Goal: Task Accomplishment & Management: Manage account settings

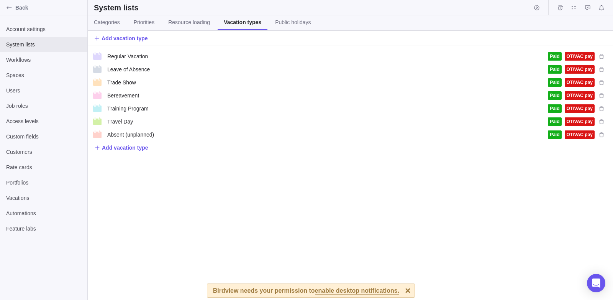
click at [604, 175] on div "Regular Vacation Regular Vacation Paid OT/VAC pay Leave of Absence Leave of Abs…" at bounding box center [350, 173] width 525 height 254
click at [291, 26] on link "Public holidays" at bounding box center [293, 22] width 48 height 15
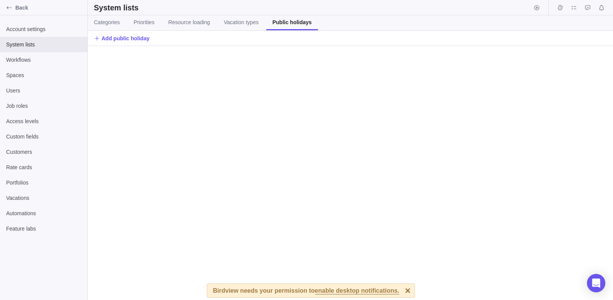
click at [593, 92] on div at bounding box center [350, 173] width 525 height 254
click at [133, 39] on span "Add public holiday" at bounding box center [126, 38] width 48 height 8
type input "ujvhds"
click at [292, 133] on div "ujvhds" at bounding box center [350, 173] width 525 height 254
click at [582, 141] on div "ujvhds" at bounding box center [350, 173] width 525 height 254
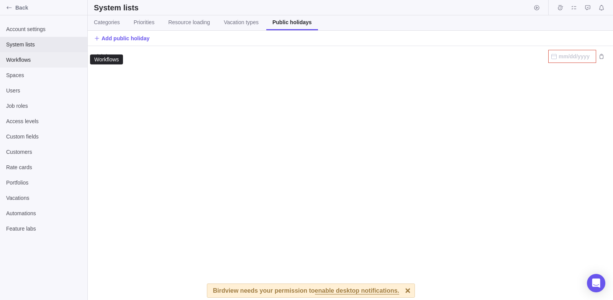
click at [31, 56] on span "Workflows" at bounding box center [43, 60] width 75 height 8
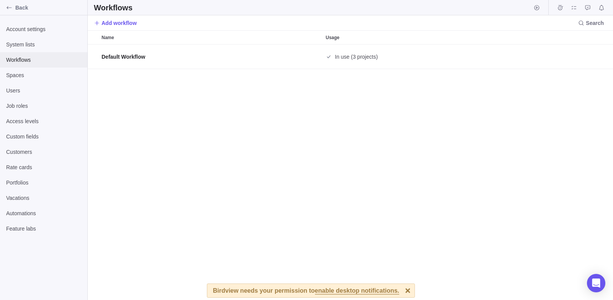
scroll to position [249, 520]
click at [570, 91] on div "Default Workflow In use (3 projects)" at bounding box center [350, 171] width 525 height 255
click at [600, 23] on span "Search" at bounding box center [595, 23] width 18 height 8
type input "de"
click at [348, 188] on div "De fault Workflow In use (3 projects)" at bounding box center [350, 171] width 525 height 255
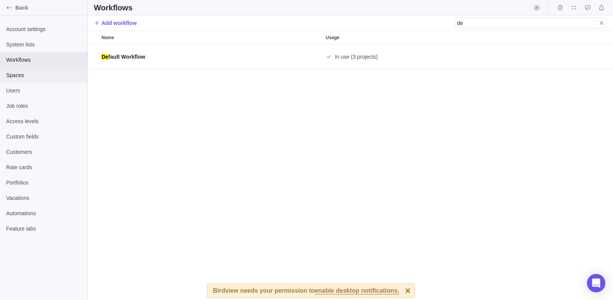
click at [39, 72] on span "Spaces" at bounding box center [43, 75] width 75 height 8
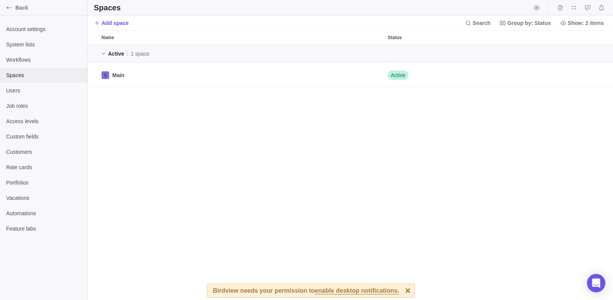
scroll to position [249, 520]
click at [591, 152] on div "Active 1 space Main Active" at bounding box center [350, 171] width 525 height 255
click at [68, 90] on span "Users" at bounding box center [43, 91] width 75 height 8
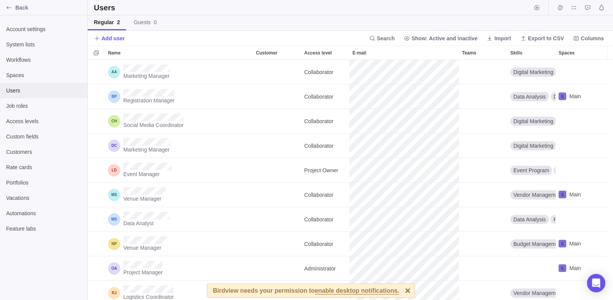
scroll to position [234, 520]
click at [561, 42] on span "Export to CSV" at bounding box center [542, 38] width 50 height 11
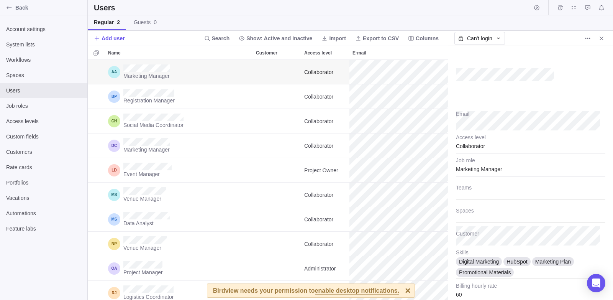
scroll to position [234, 354]
click at [51, 269] on div "Account settings System lists Workflows Spaces Users Job roles Access levels Cu…" at bounding box center [43, 157] width 87 height 284
type textarea "x"
click at [51, 109] on span "Job roles" at bounding box center [43, 106] width 75 height 8
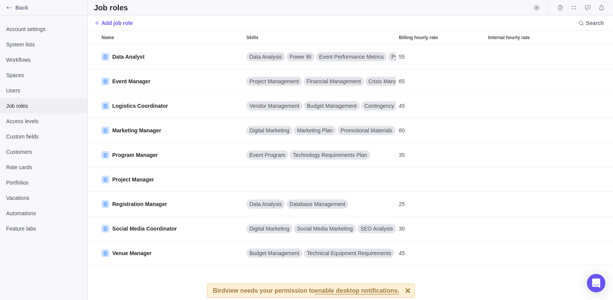
scroll to position [249, 520]
click at [38, 124] on span "Access levels" at bounding box center [43, 121] width 75 height 8
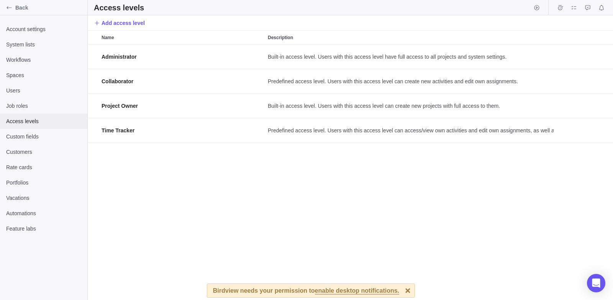
scroll to position [249, 520]
click at [28, 252] on div "Account settings System lists Workflows Spaces Users Job roles Access levels Cu…" at bounding box center [43, 157] width 87 height 284
click at [32, 133] on span "Custom fields" at bounding box center [43, 137] width 75 height 8
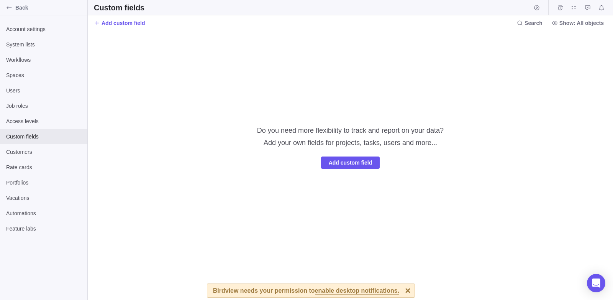
click at [551, 139] on div "Do you need more flexibility to track and report on your data? Add your own fie…" at bounding box center [350, 164] width 525 height 269
click at [79, 153] on span "Customers" at bounding box center [43, 152] width 75 height 8
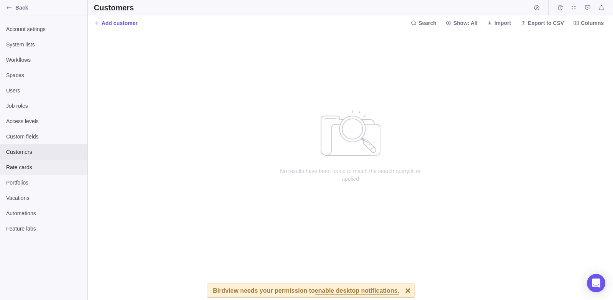
click at [34, 172] on div "Rate cards" at bounding box center [43, 166] width 87 height 15
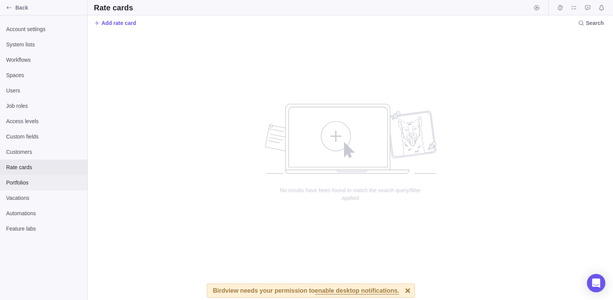
click at [57, 189] on div "Portfolios" at bounding box center [43, 182] width 87 height 15
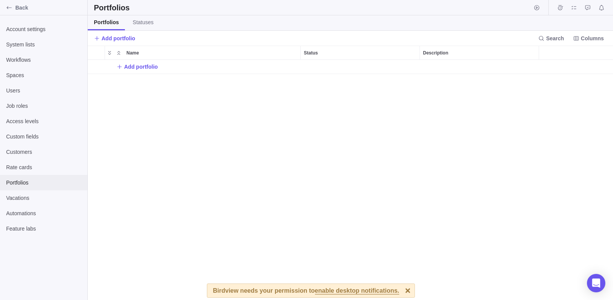
scroll to position [234, 520]
click at [19, 198] on span "Vacations" at bounding box center [43, 198] width 75 height 8
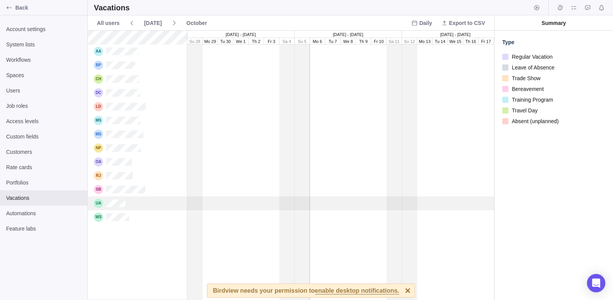
scroll to position [263, 401]
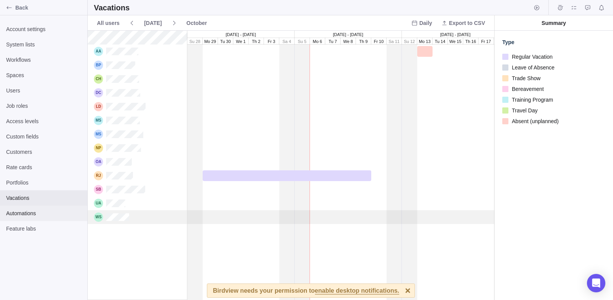
click at [50, 218] on div "Automations" at bounding box center [43, 212] width 87 height 15
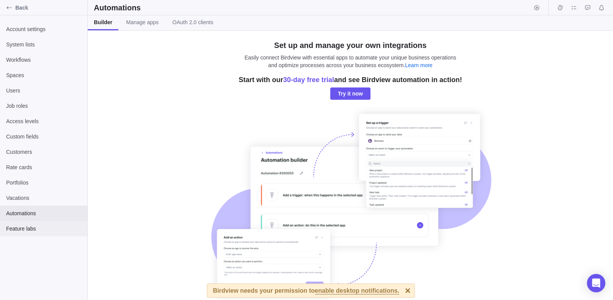
click at [46, 232] on span "Feature labs" at bounding box center [43, 229] width 75 height 8
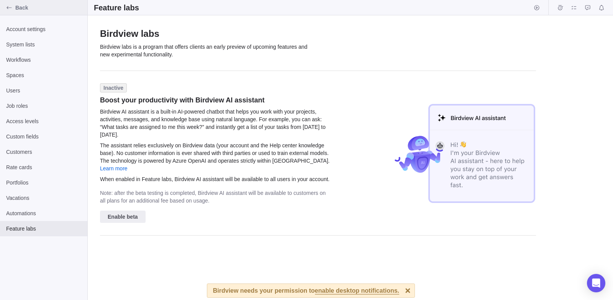
click at [5, 5] on div "Back" at bounding box center [9, 8] width 12 height 12
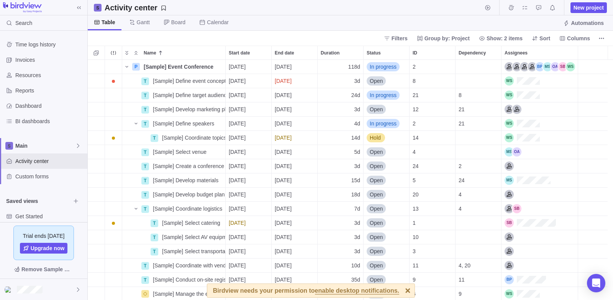
scroll to position [6, 6]
click at [45, 49] on div "Time logs history" at bounding box center [43, 44] width 87 height 15
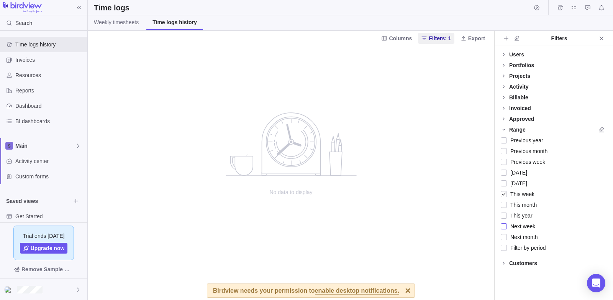
click at [597, 221] on div "Next week" at bounding box center [554, 226] width 106 height 11
click at [128, 28] on link "Weekly timesheets" at bounding box center [116, 22] width 57 height 15
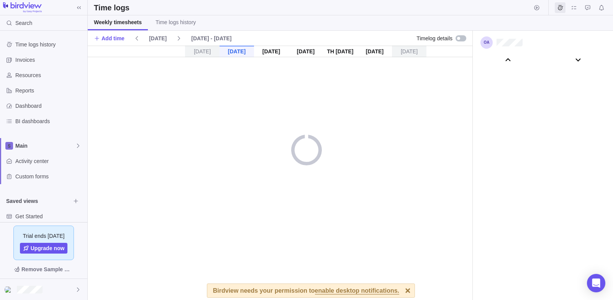
scroll to position [42826, 0]
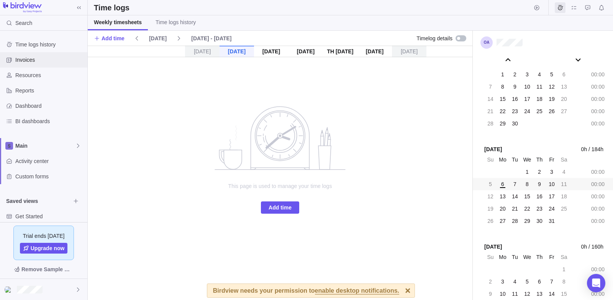
click at [48, 57] on span "Invoices" at bounding box center [49, 60] width 69 height 8
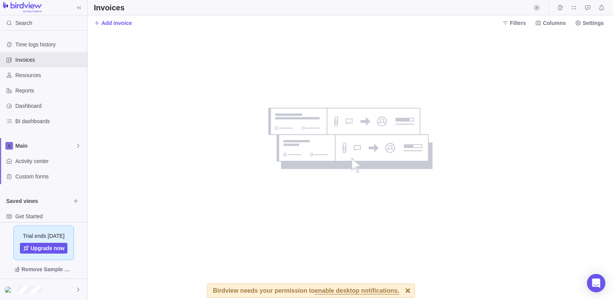
click at [585, 108] on div at bounding box center [350, 164] width 525 height 269
click at [117, 20] on span "Add invoice" at bounding box center [117, 23] width 30 height 8
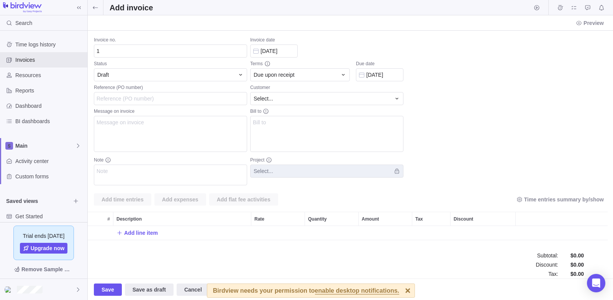
scroll to position [14, 514]
click at [110, 289] on span "Save" at bounding box center [108, 289] width 13 height 9
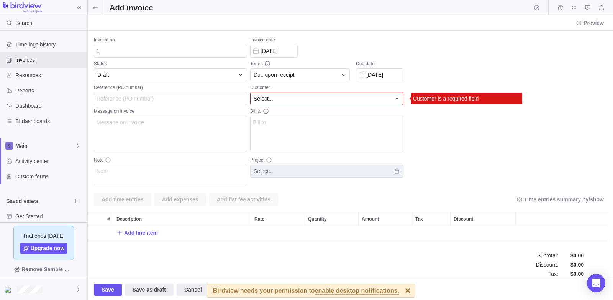
click at [303, 100] on div "Select..." at bounding box center [322, 99] width 137 height 8
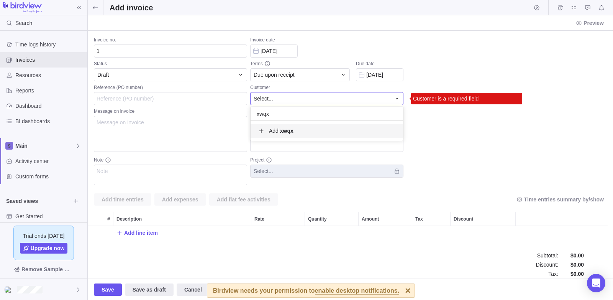
type input "xwqx"
click at [290, 128] on b "xwqx" at bounding box center [286, 131] width 13 height 6
type textarea "xwqx"
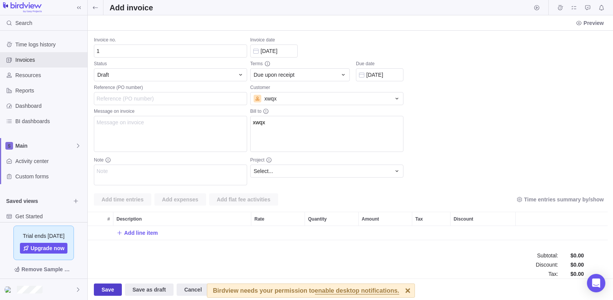
click at [111, 292] on span "Save" at bounding box center [108, 289] width 13 height 9
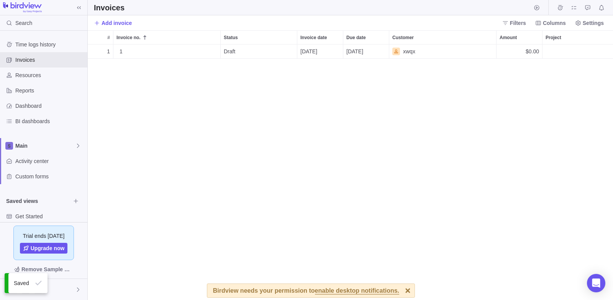
scroll to position [249, 520]
click at [71, 78] on span "Resources" at bounding box center [49, 75] width 69 height 8
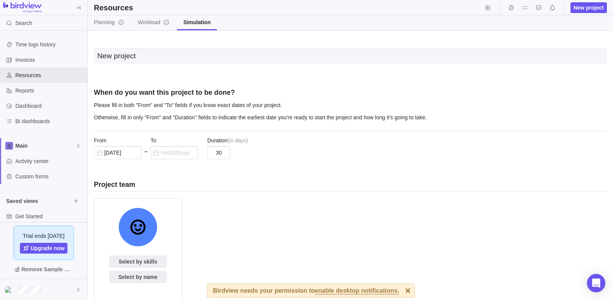
click at [582, 162] on div "From 10/06/2025 – To Duration ( in days ) 30" at bounding box center [350, 147] width 513 height 33
click at [148, 54] on input "New project" at bounding box center [350, 55] width 513 height 15
type input "pooooc"
click at [597, 10] on span "New project" at bounding box center [589, 8] width 30 height 8
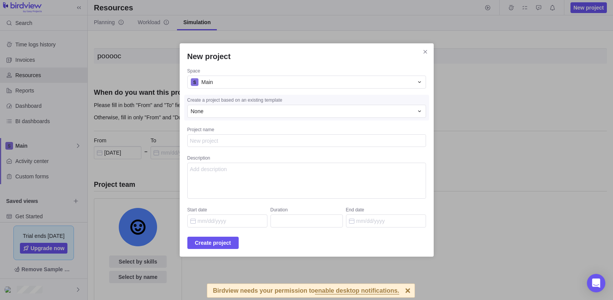
type textarea "x"
type textarea "klc"
type textarea "x"
type textarea "klcw"
type textarea "x"
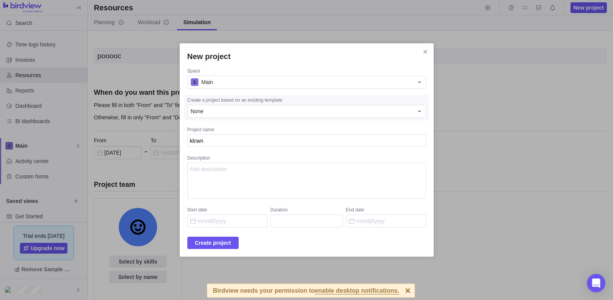
type textarea "klcwn"
click at [293, 191] on textarea "Description" at bounding box center [306, 180] width 239 height 36
type textarea "x"
type textarea "ewk"
click at [221, 241] on span "Create project" at bounding box center [213, 242] width 36 height 9
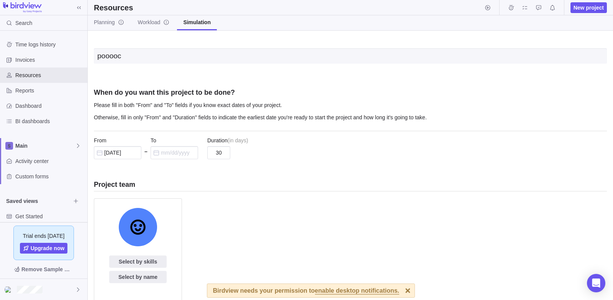
click at [587, 108] on p "Please fill in both "From" and "To" fields if you know exact dates of your proj…" at bounding box center [350, 107] width 513 height 12
click at [148, 21] on span "Workload" at bounding box center [154, 22] width 32 height 8
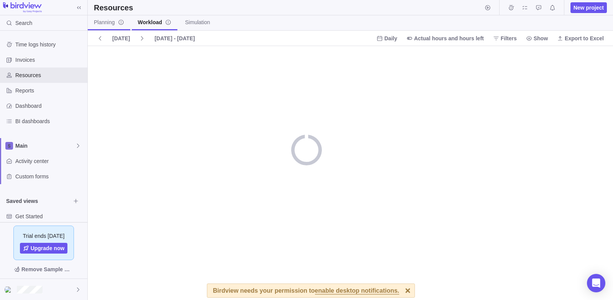
click at [115, 28] on link "Planning" at bounding box center [109, 22] width 43 height 15
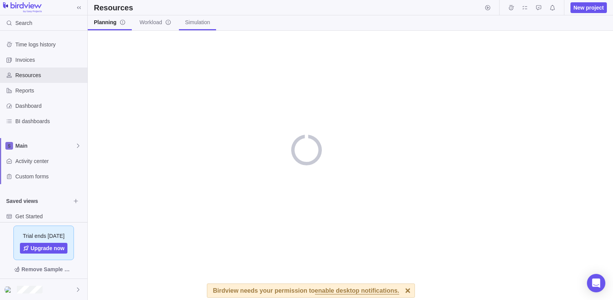
click at [197, 28] on link "Simulation" at bounding box center [197, 22] width 37 height 15
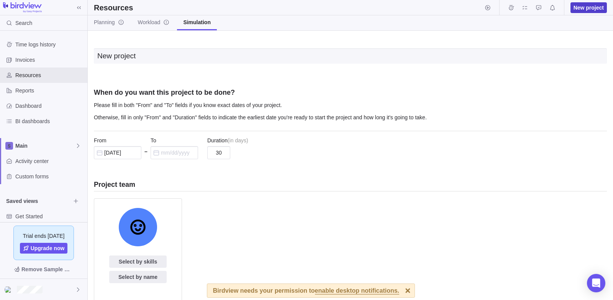
click at [602, 8] on span "New project" at bounding box center [589, 8] width 30 height 8
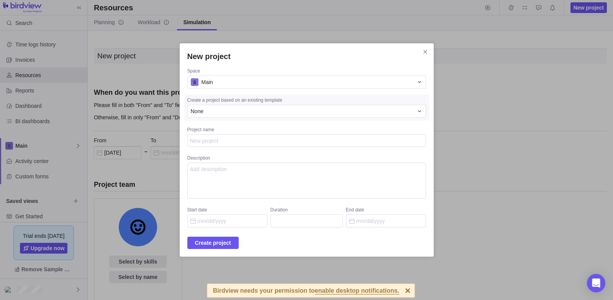
type textarea "x"
type textarea "i"
type textarea "x"
type textarea "ijw"
type textarea "x"
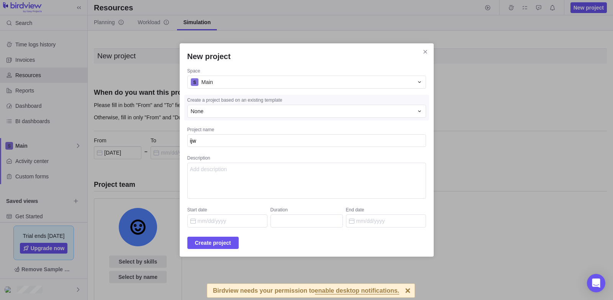
type textarea "ijwe"
type textarea "x"
type textarea "ijwei"
click at [249, 183] on textarea "Description" at bounding box center [306, 180] width 239 height 36
type textarea "x"
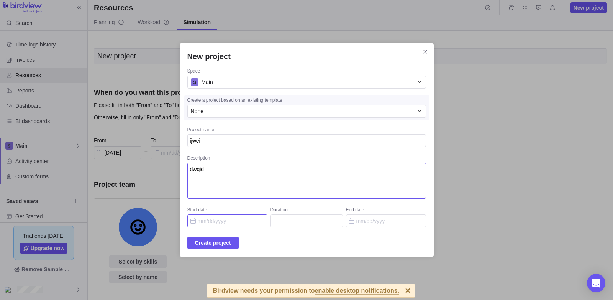
type textarea "dwqid"
click at [239, 219] on input "Start date" at bounding box center [227, 220] width 80 height 13
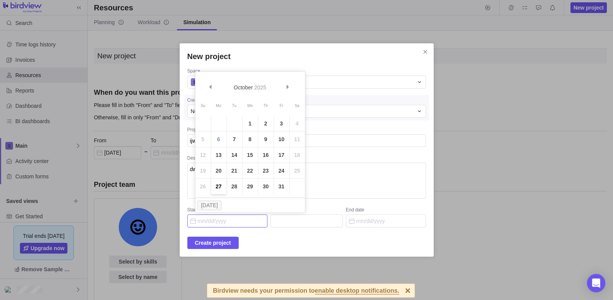
click at [216, 181] on link "27" at bounding box center [218, 186] width 15 height 15
type input "10/27/2025"
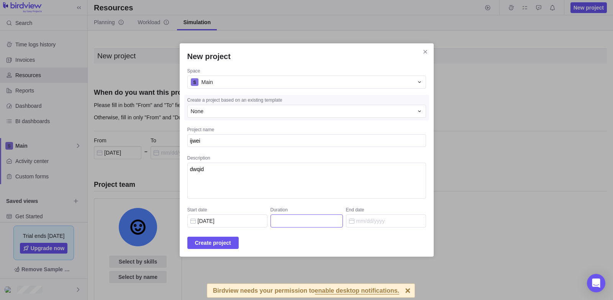
click at [301, 218] on input "Duration" at bounding box center [306, 220] width 72 height 13
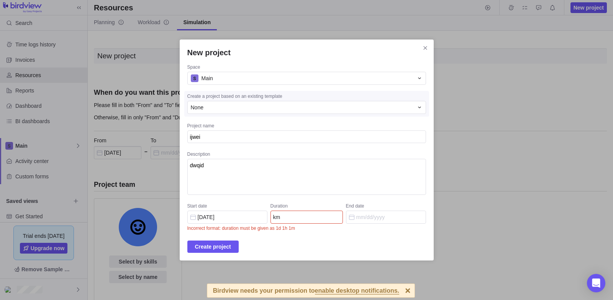
type input "k"
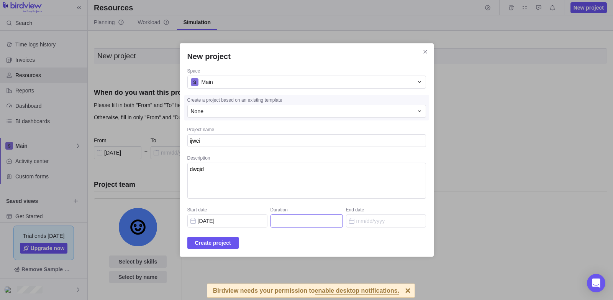
type input "1"
type input "10/27/2025"
type input "1"
click at [231, 238] on span "Create project" at bounding box center [213, 242] width 36 height 9
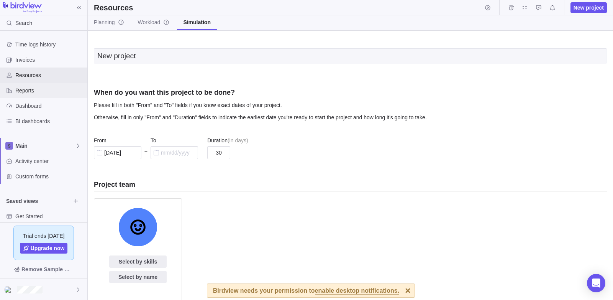
click at [52, 91] on span "Reports" at bounding box center [49, 91] width 69 height 8
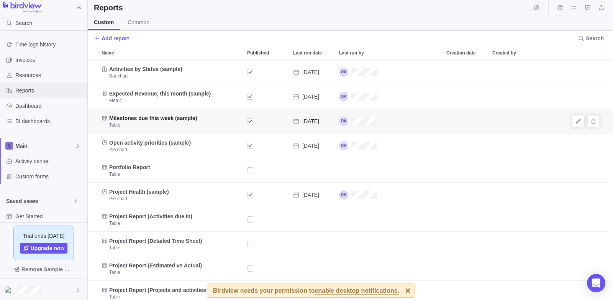
scroll to position [234, 520]
click at [45, 108] on span "Dashboard" at bounding box center [49, 106] width 69 height 8
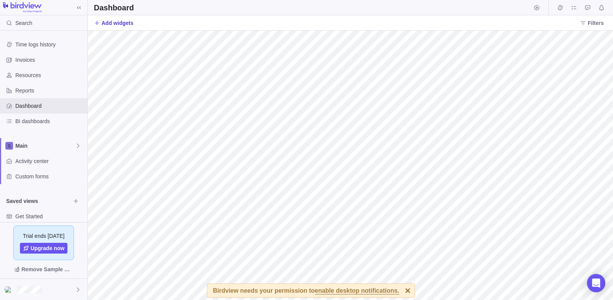
click at [128, 22] on span "Add widgets" at bounding box center [118, 23] width 32 height 8
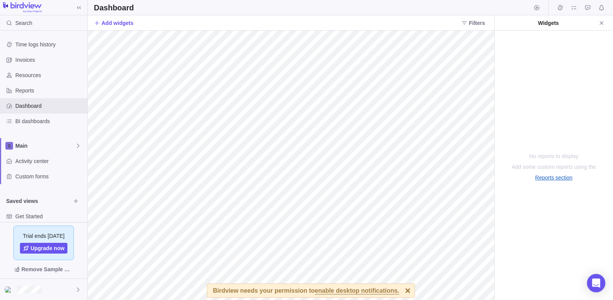
click at [564, 178] on link "Reports section" at bounding box center [553, 178] width 37 height 8
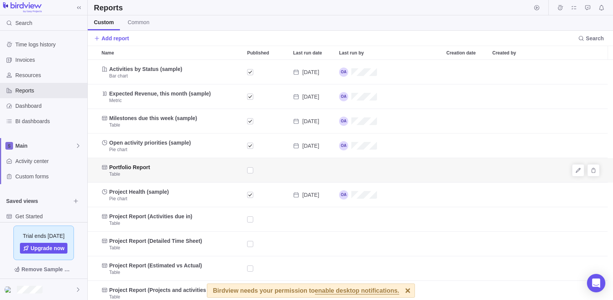
scroll to position [234, 520]
click at [55, 126] on div "BI dashboards" at bounding box center [43, 120] width 87 height 15
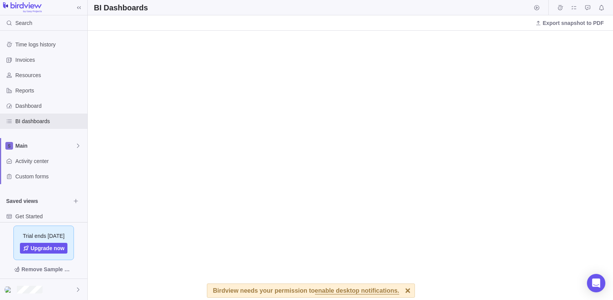
click at [401, 287] on div at bounding box center [407, 290] width 13 height 13
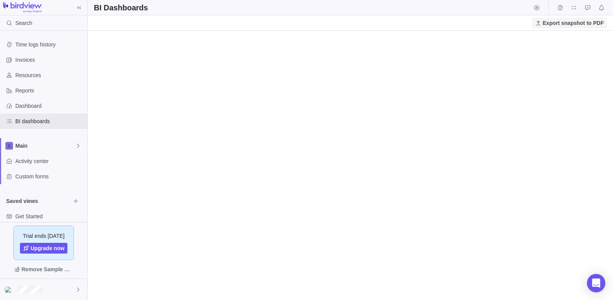
click at [580, 23] on span "Export snapshot to PDF" at bounding box center [573, 23] width 61 height 8
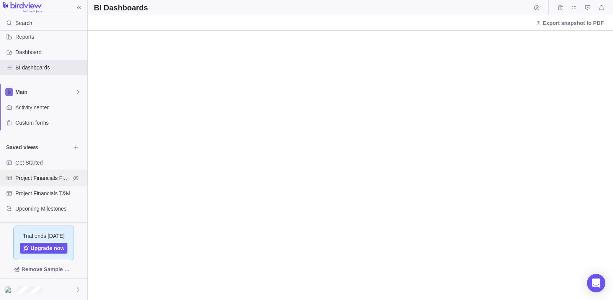
click at [47, 181] on span "Project Financials Flat Fee" at bounding box center [42, 178] width 55 height 8
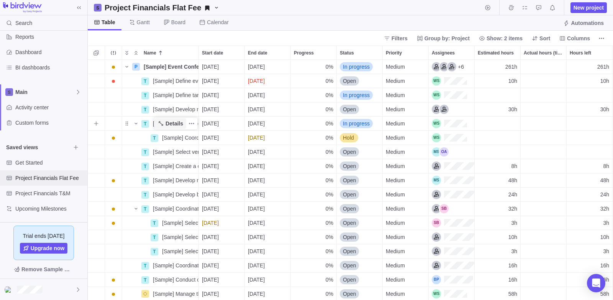
scroll to position [234, 520]
click at [63, 188] on div "Project Financials T&M" at bounding box center [43, 192] width 87 height 15
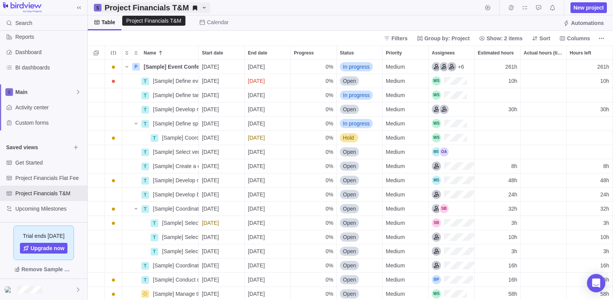
click at [189, 12] on div "Project Financials T&M" at bounding box center [156, 7] width 103 height 11
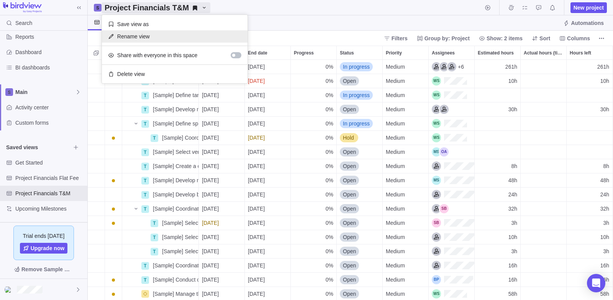
click at [169, 32] on div "Rename view" at bounding box center [175, 36] width 146 height 12
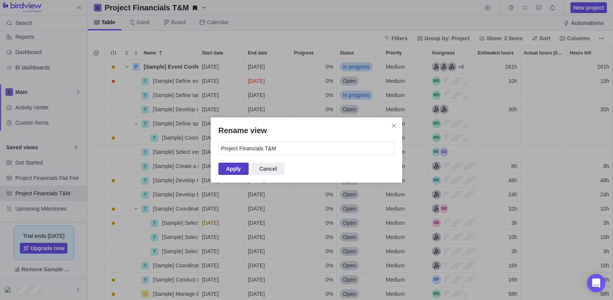
click at [241, 164] on span "Apply" at bounding box center [233, 168] width 30 height 12
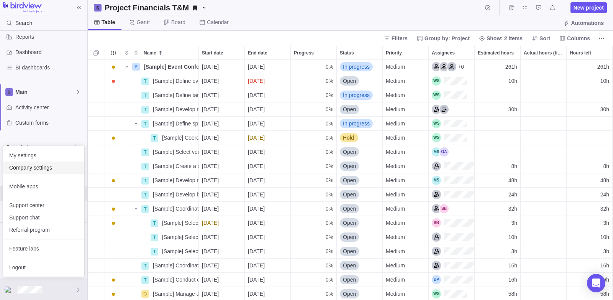
click at [33, 171] on span "Company settings" at bounding box center [43, 168] width 69 height 8
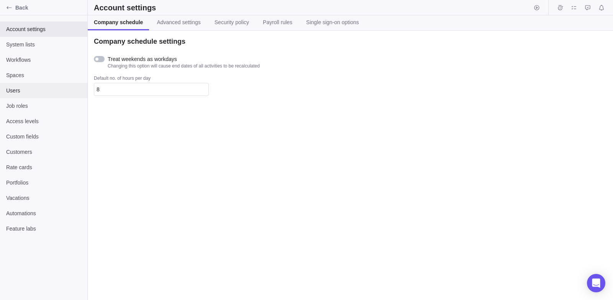
click at [49, 90] on span "Users" at bounding box center [43, 91] width 75 height 8
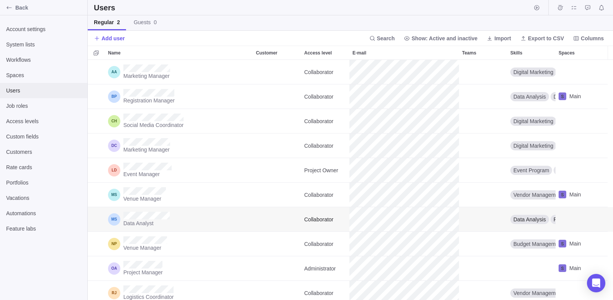
scroll to position [79, 0]
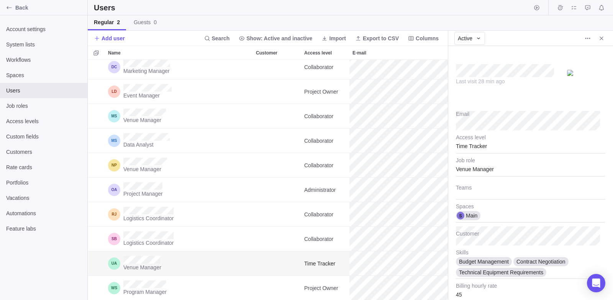
scroll to position [234, 354]
click at [488, 143] on div "Time Tracker" at bounding box center [530, 143] width 149 height 19
click at [488, 143] on input "text" at bounding box center [530, 143] width 149 height 19
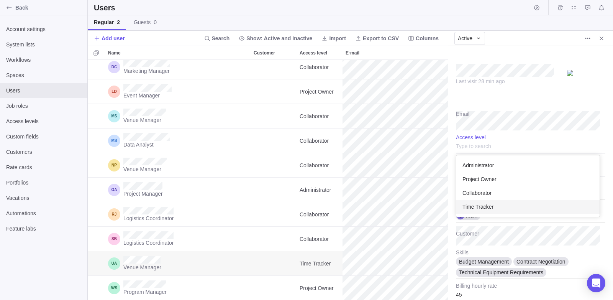
scroll to position [56, 138]
click at [488, 143] on input "text" at bounding box center [530, 143] width 149 height 19
click at [492, 133] on div "Last visit 28 min ago Email Administrator Project Owner Collaborator Time Track…" at bounding box center [530, 173] width 165 height 254
type textarea "x"
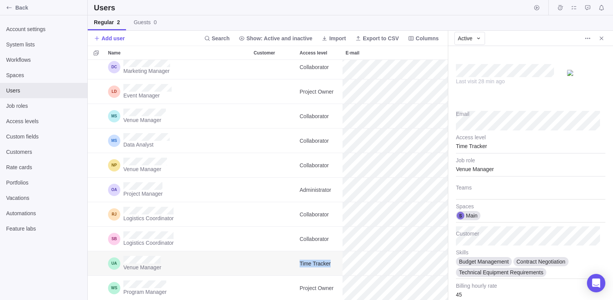
drag, startPoint x: 297, startPoint y: 263, endPoint x: 329, endPoint y: 263, distance: 32.6
click at [329, 263] on div "Time Tracker" at bounding box center [320, 263] width 46 height 24
copy span "Time Tracker"
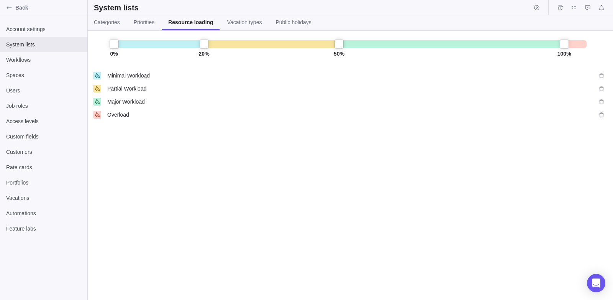
click at [126, 7] on h2 "System lists" at bounding box center [116, 7] width 45 height 11
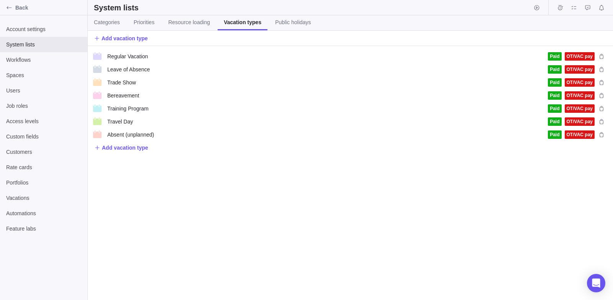
click at [177, 298] on div "Regular Vacation Regular Vacation Paid OT/VAC pay Leave of Absence Leave of Abs…" at bounding box center [350, 173] width 525 height 254
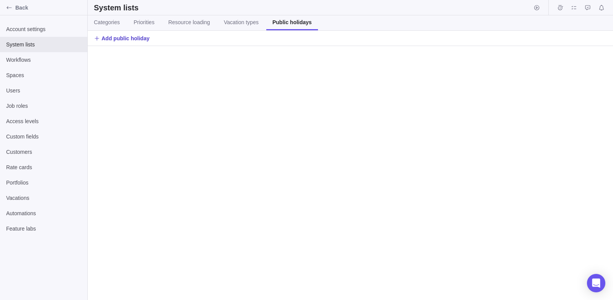
click at [128, 39] on span "Add public holiday" at bounding box center [126, 38] width 48 height 8
click at [152, 59] on input "text" at bounding box center [319, 56] width 457 height 13
type input "poooc"
click at [566, 60] on input "text" at bounding box center [572, 56] width 48 height 13
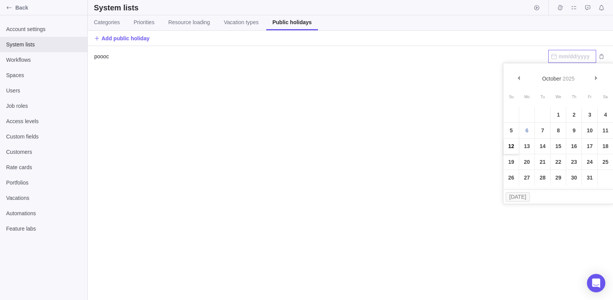
click at [516, 148] on link "12" at bounding box center [510, 145] width 15 height 15
type input "10/12/2025"
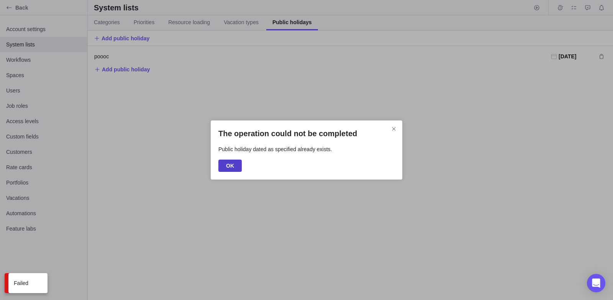
click at [234, 167] on span "OK" at bounding box center [229, 165] width 23 height 12
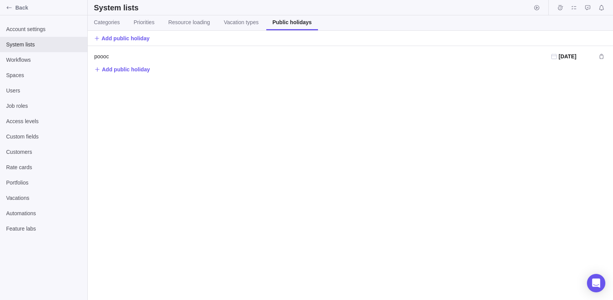
click at [559, 114] on div "poooc poooc 10/12/2025 Add public holiday" at bounding box center [350, 173] width 525 height 254
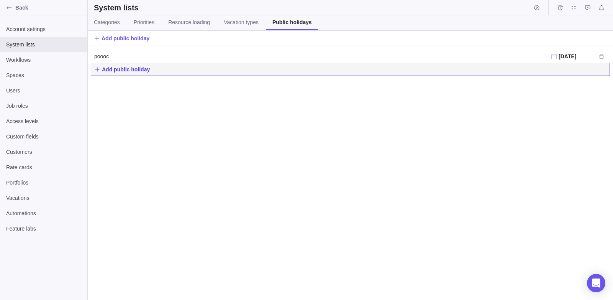
click at [143, 69] on span "Add public holiday" at bounding box center [126, 70] width 48 height 8
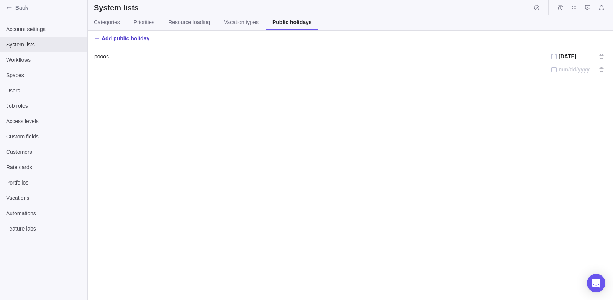
click at [120, 36] on span "Add public holiday" at bounding box center [126, 38] width 48 height 8
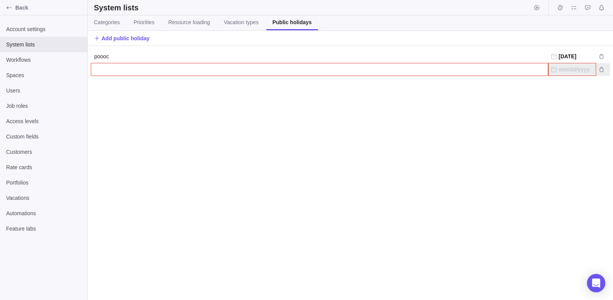
click at [130, 73] on input "text" at bounding box center [319, 69] width 457 height 13
type input "hacked"
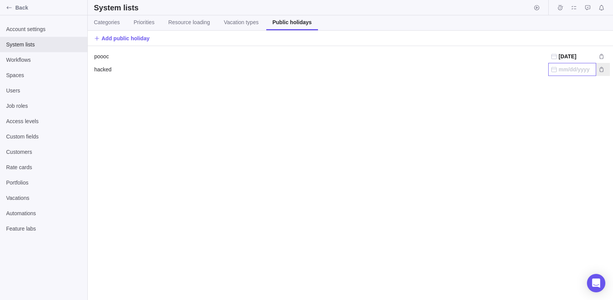
click at [554, 66] on input "text" at bounding box center [572, 69] width 48 height 13
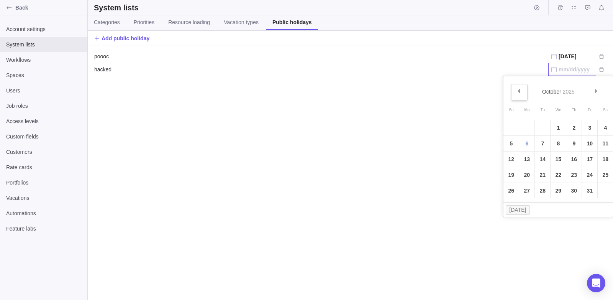
click at [520, 93] on link "Prev" at bounding box center [519, 92] width 16 height 16
click at [545, 140] on link "9" at bounding box center [542, 143] width 15 height 15
type input "09/09/2025"
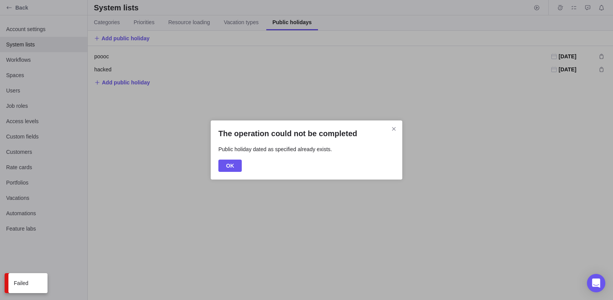
click at [274, 151] on p "Public holiday dated as specified already exists." at bounding box center [306, 151] width 176 height 12
click at [0, 299] on div at bounding box center [0, 300] width 0 height 0
click at [290, 143] on div "The operation could not be completed" at bounding box center [306, 136] width 176 height 17
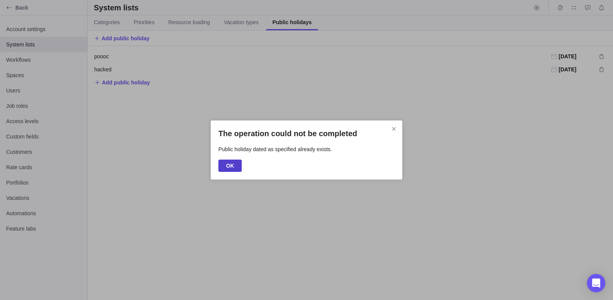
click at [237, 165] on span "OK" at bounding box center [229, 165] width 23 height 12
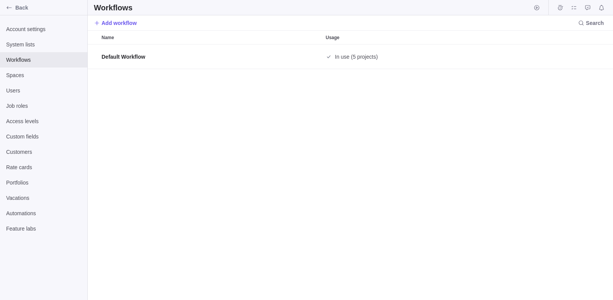
scroll to position [249, 520]
click at [125, 21] on span "Add workflow" at bounding box center [119, 23] width 35 height 8
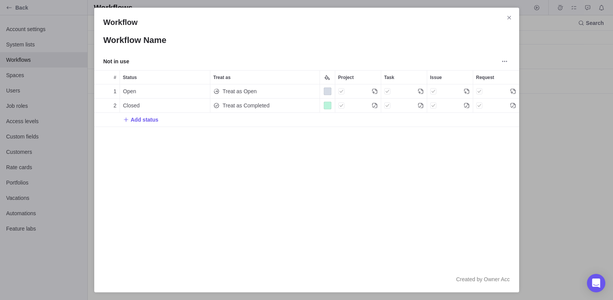
scroll to position [176, 420]
click at [170, 162] on div "1 Open Treat as Open 2 Closed Treat as Completed Add status" at bounding box center [306, 175] width 425 height 182
click at [167, 38] on input "Workflow Name" at bounding box center [306, 40] width 407 height 13
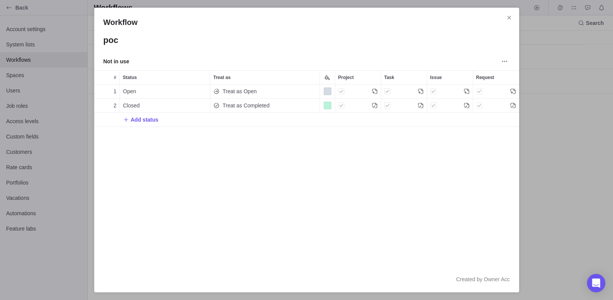
type input "poc"
click at [449, 247] on div "1 Open Treat as Open 2 Closed Treat as Completed Add status" at bounding box center [306, 175] width 425 height 182
click at [509, 20] on icon "Close" at bounding box center [509, 18] width 6 height 6
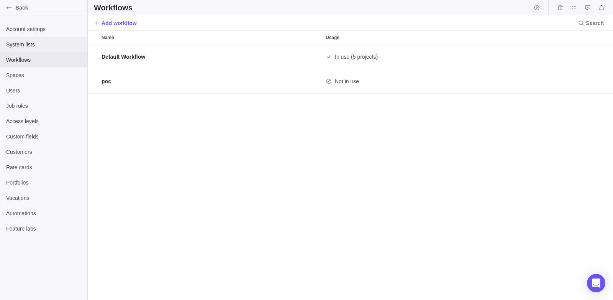
scroll to position [249, 520]
click at [58, 48] on span "System lists" at bounding box center [43, 45] width 75 height 8
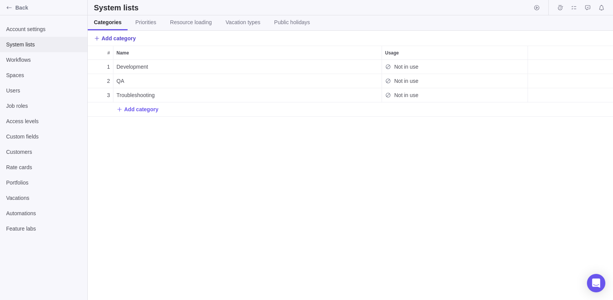
scroll to position [234, 520]
click at [153, 28] on link "Priorities" at bounding box center [145, 22] width 33 height 15
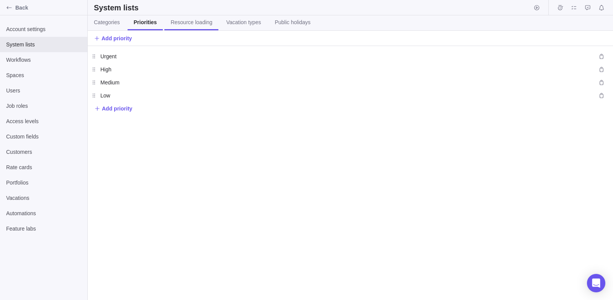
click at [167, 28] on link "Resource loading" at bounding box center [191, 22] width 54 height 15
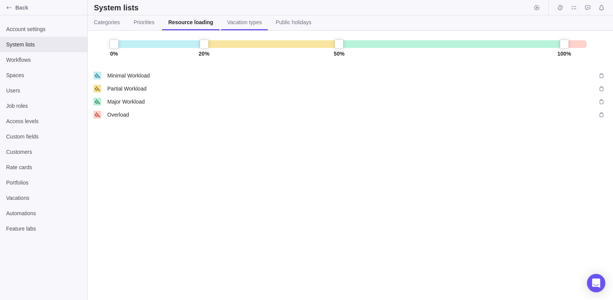
click at [221, 25] on link "Vacation types" at bounding box center [244, 22] width 47 height 15
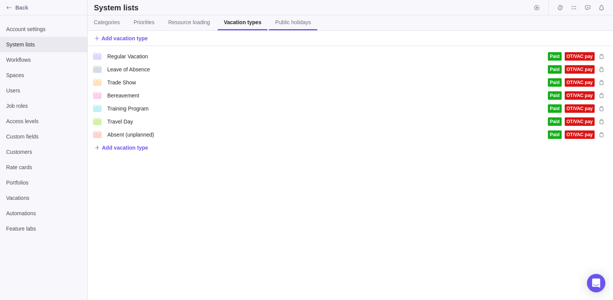
click at [270, 21] on link "Public holidays" at bounding box center [293, 22] width 48 height 15
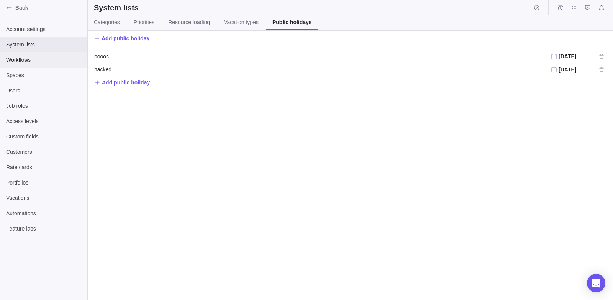
click at [42, 59] on span "Workflows" at bounding box center [43, 60] width 75 height 8
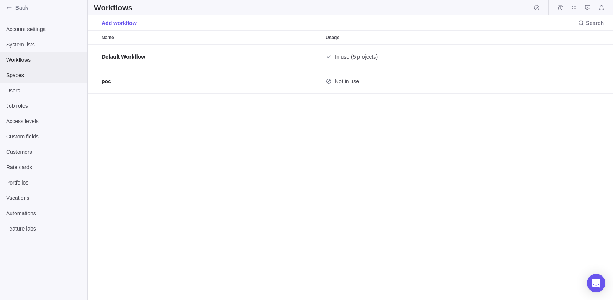
scroll to position [249, 520]
click at [126, 11] on h2 "Workflows" at bounding box center [113, 7] width 39 height 11
copy h2 "Workflows"
click at [68, 80] on div "Spaces" at bounding box center [43, 74] width 87 height 15
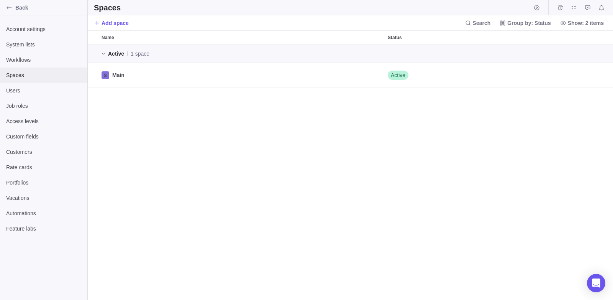
scroll to position [249, 520]
click at [105, 17] on div "Add space Search Group by: Status Show: 2 items" at bounding box center [350, 22] width 525 height 15
click at [103, 21] on span "Add space" at bounding box center [115, 23] width 27 height 8
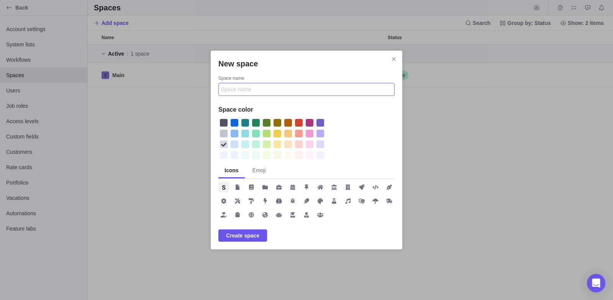
click at [244, 84] on input "Space name" at bounding box center [306, 89] width 176 height 13
type input "pooooc hacked"
click at [279, 122] on div "New space" at bounding box center [278, 123] width 8 height 8
click at [256, 189] on span "New space" at bounding box center [251, 187] width 11 height 11
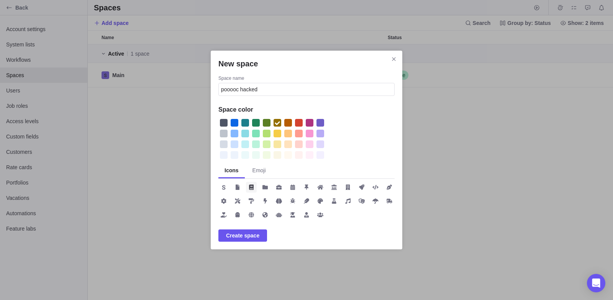
click at [253, 188] on icon "New space" at bounding box center [251, 186] width 5 height 5
click at [248, 235] on span "Create space" at bounding box center [242, 235] width 33 height 9
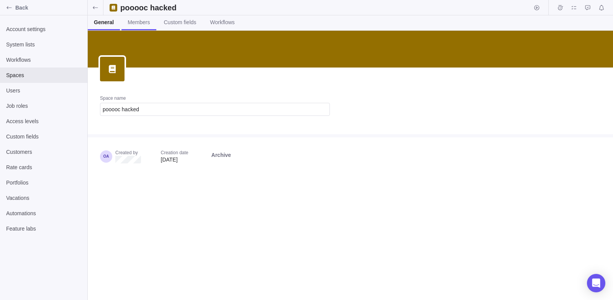
click at [141, 29] on link "Members" at bounding box center [138, 22] width 34 height 15
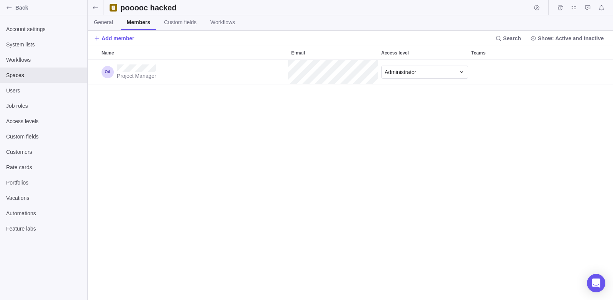
scroll to position [234, 520]
click at [98, 10] on icon at bounding box center [95, 8] width 6 height 6
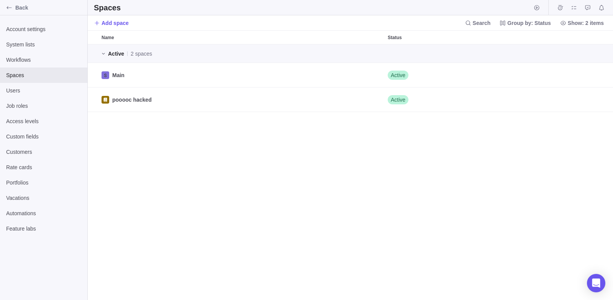
scroll to position [249, 520]
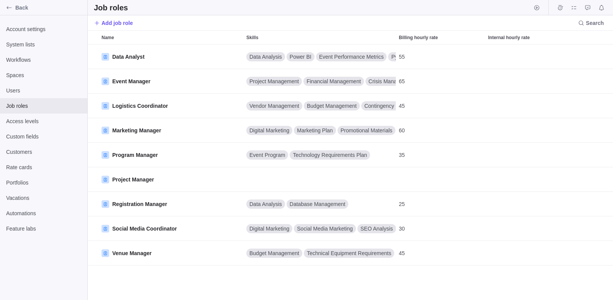
scroll to position [249, 520]
click at [128, 24] on span "Add job role" at bounding box center [117, 23] width 31 height 8
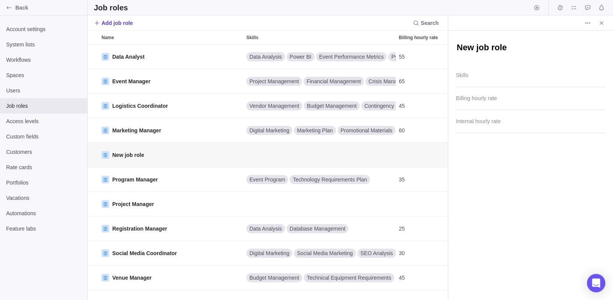
scroll to position [249, 354]
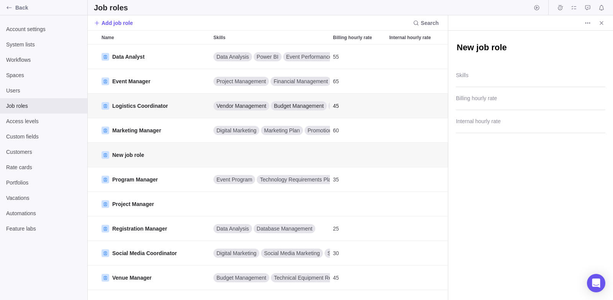
type textarea "x"
type textarea "p"
type textarea "x"
type textarea "po"
type textarea "x"
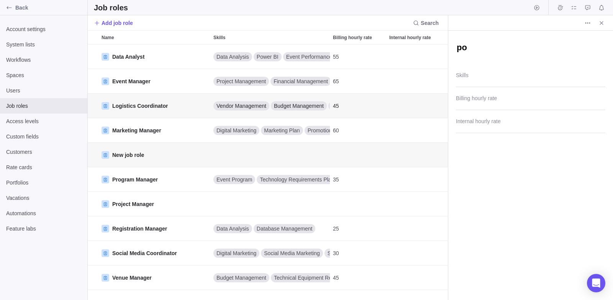
type textarea "poo"
type textarea "x"
type textarea "pooo"
type textarea "x"
type textarea "poooc"
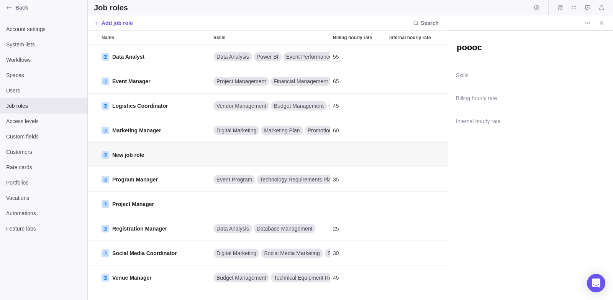
click at [488, 77] on div at bounding box center [530, 77] width 149 height 19
type textarea "x"
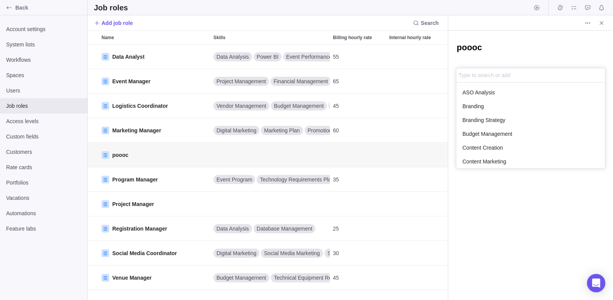
scroll to position [80, 143]
click at [487, 104] on div "Branding" at bounding box center [530, 106] width 149 height 14
click at [513, 132] on div "Budget Management" at bounding box center [530, 134] width 149 height 14
click at [515, 161] on div "Content Marketing" at bounding box center [530, 161] width 149 height 14
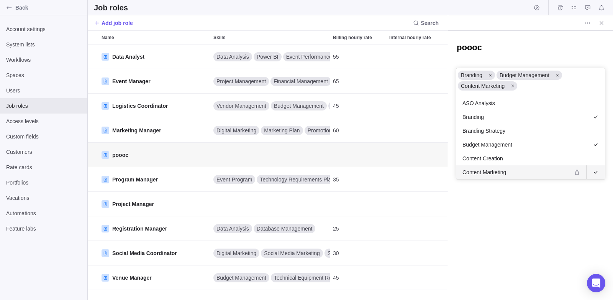
click at [536, 202] on div "poooc Branding Budget Management Content Marketing ASO Analysis Branding Brandi…" at bounding box center [530, 165] width 165 height 269
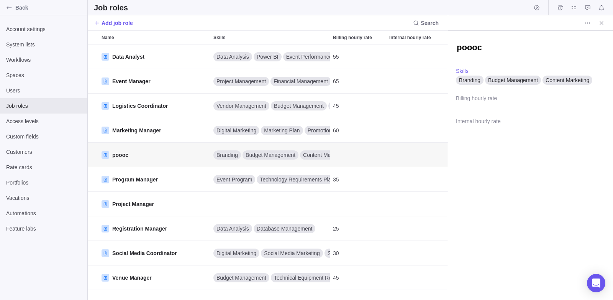
click at [513, 103] on input "Billing hourly rate" at bounding box center [530, 100] width 149 height 19
type input "45"
click at [511, 123] on input "Internal hourly rate" at bounding box center [530, 123] width 149 height 19
type input "23"
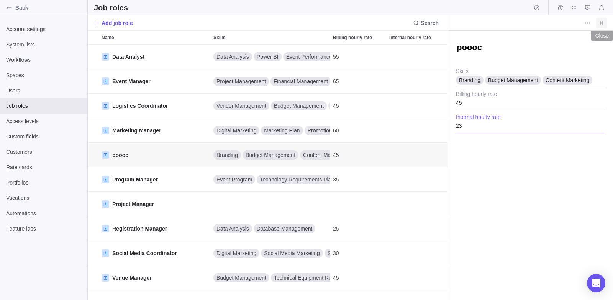
scroll to position [249, 354]
click at [603, 22] on icon "Close" at bounding box center [601, 23] width 6 height 6
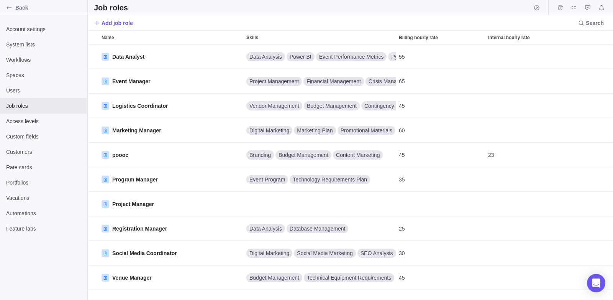
scroll to position [249, 520]
click at [107, 7] on h2 "Job roles" at bounding box center [111, 7] width 34 height 11
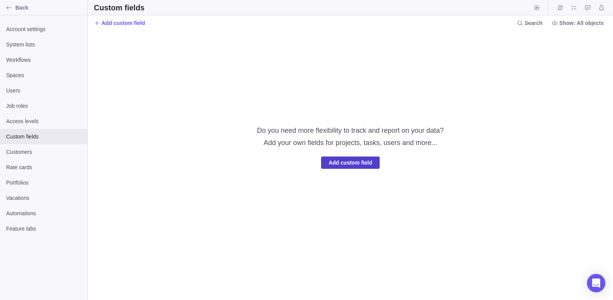
click at [337, 161] on span "Add custom field" at bounding box center [351, 162] width 44 height 9
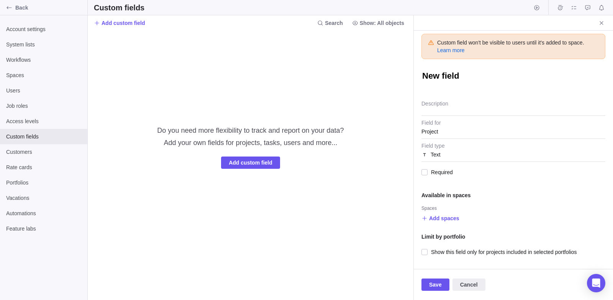
type textarea "x"
type textarea "t"
type textarea "x"
type textarea "te"
type textarea "x"
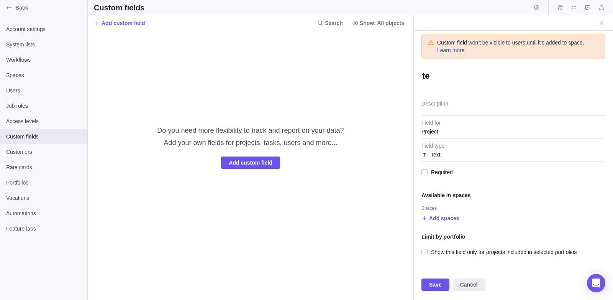
type textarea "tes"
type textarea "x"
type textarea "tesr"
click at [470, 102] on textarea "Description" at bounding box center [513, 106] width 184 height 20
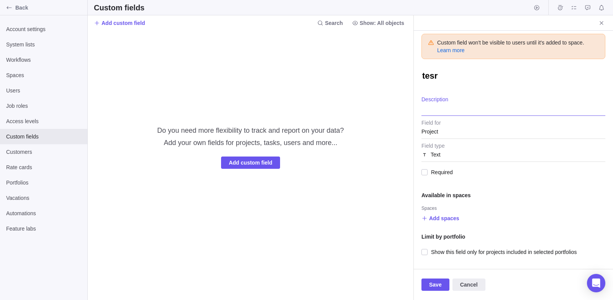
type textarea "x"
type textarea "k"
type textarea "x"
type textarea "kx"
type textarea "x"
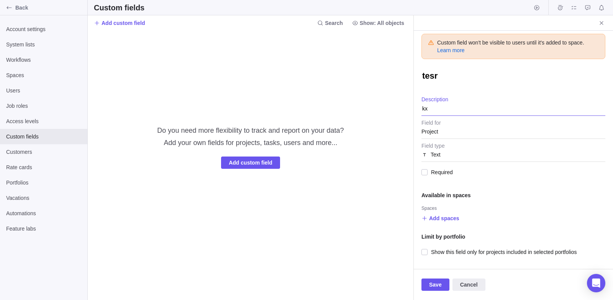
type textarea "kxa"
type textarea "x"
type textarea "kxaw"
type textarea "x"
type textarea "kxawk"
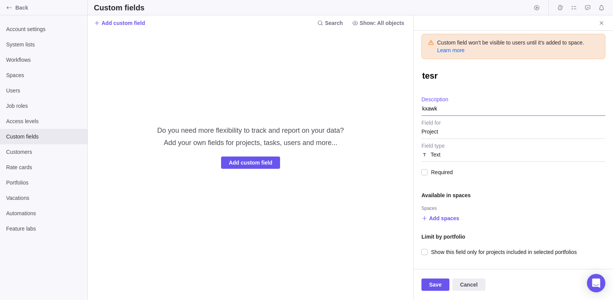
type textarea "x"
type textarea "kxaw"
type textarea "x"
type textarea "kxa"
type textarea "x"
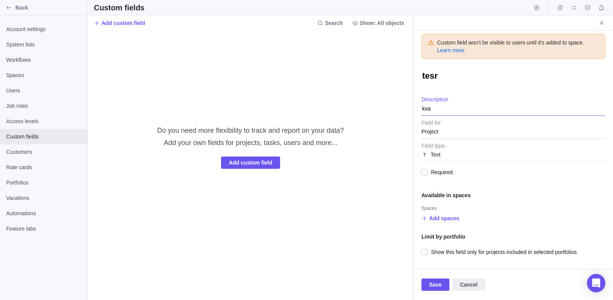
type textarea "kx"
type textarea "x"
type textarea "k"
type textarea "x"
type textarea "ko"
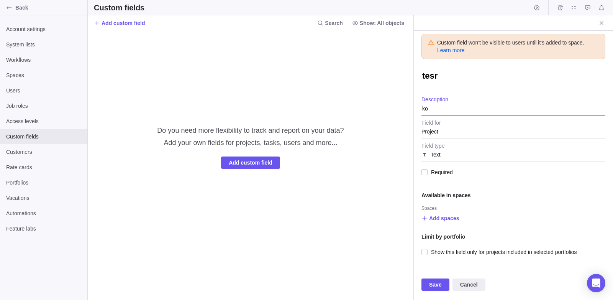
type textarea "x"
type textarea "kom"
type textarea "x"
type textarea "koma"
type textarea "x"
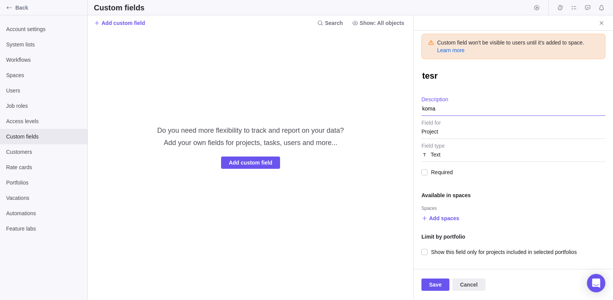
type textarea "koma"
type textarea "x"
type textarea "koma ,s"
type textarea "x"
type textarea "koma ,"
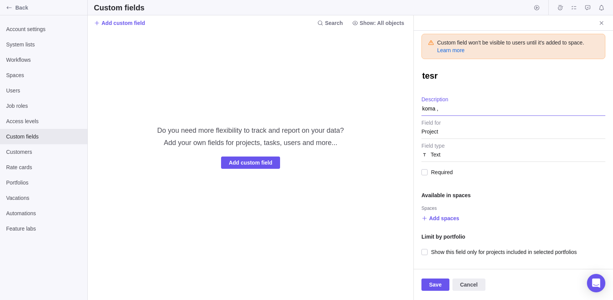
type textarea "x"
type textarea "koma"
type textarea "x"
type textarea "koma s"
type textarea "x"
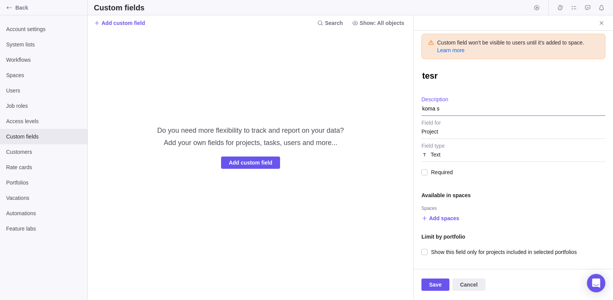
type textarea "koma sp"
type textarea "x"
type textarea "koma spw"
type textarea "x"
type textarea "koma spwq"
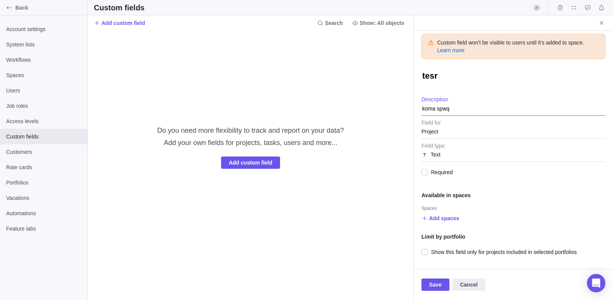
type textarea "x"
type textarea "koma spw"
type textarea "x"
type textarea "koma spwa"
click at [467, 137] on div "Project" at bounding box center [513, 129] width 184 height 19
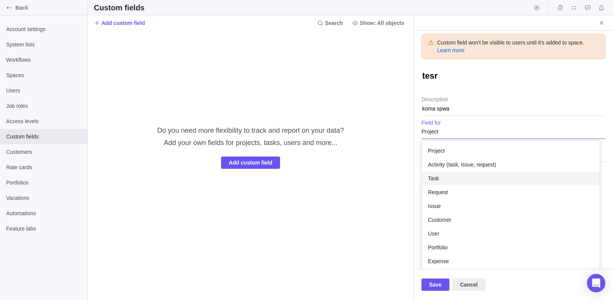
click at [446, 176] on div "Task" at bounding box center [511, 178] width 178 height 14
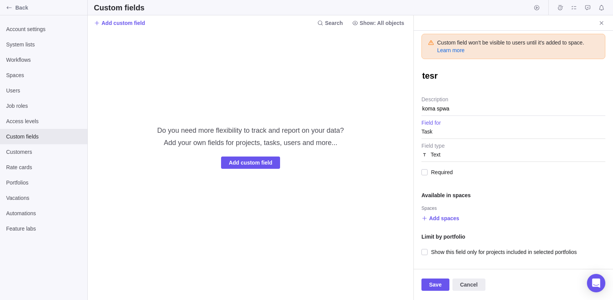
click at [455, 157] on div "Text" at bounding box center [513, 155] width 184 height 14
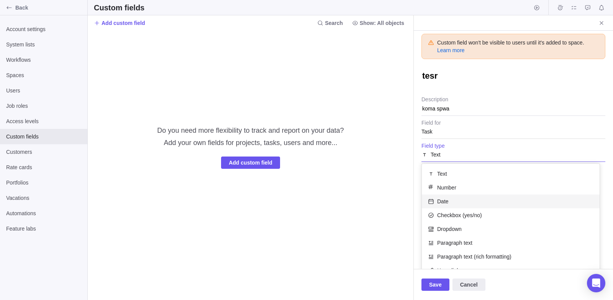
click at [449, 194] on div "Date" at bounding box center [511, 201] width 178 height 14
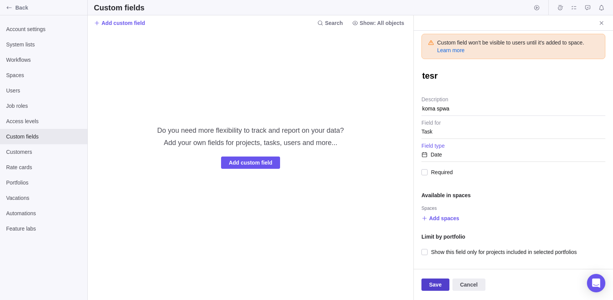
click at [434, 280] on span "Save" at bounding box center [435, 284] width 13 height 9
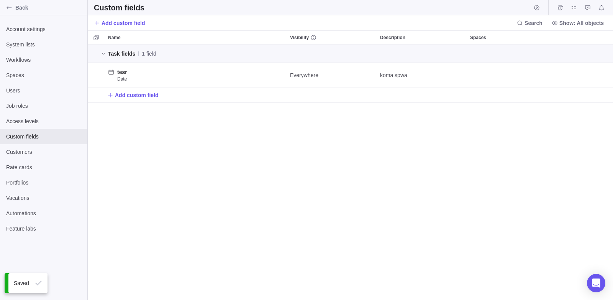
scroll to position [249, 520]
click at [138, 97] on span "Add custom field" at bounding box center [137, 95] width 44 height 8
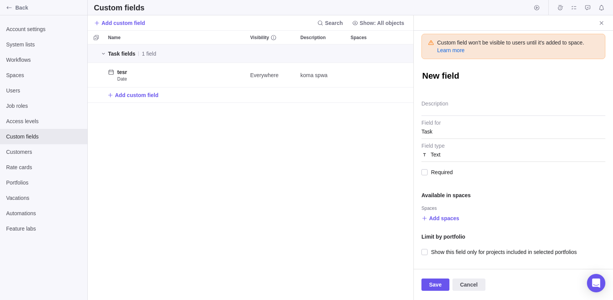
type textarea "x"
type textarea "p"
type textarea "x"
type textarea "po"
type textarea "x"
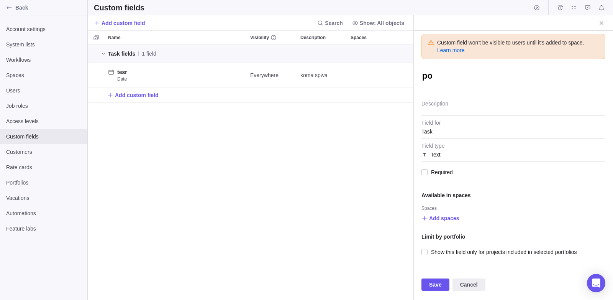
type textarea "poo"
type textarea "x"
type textarea "poov"
click at [478, 103] on textarea "Description" at bounding box center [513, 106] width 184 height 20
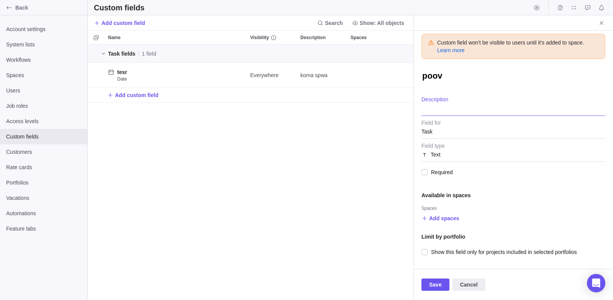
type textarea "x"
type textarea "p"
type textarea "x"
type textarea "po"
type textarea "x"
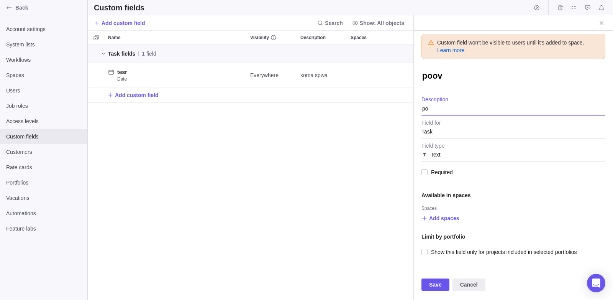
type textarea "poo"
type textarea "x"
type textarea "pooc"
type textarea "x"
click at [472, 129] on div "Task" at bounding box center [513, 132] width 184 height 14
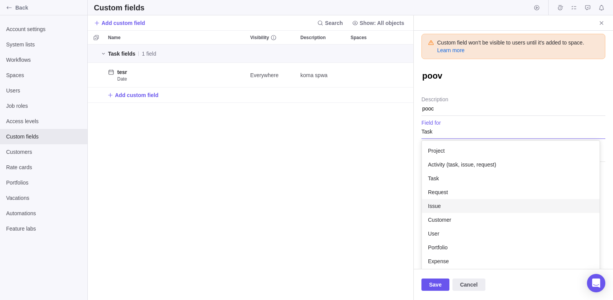
scroll to position [14, 0]
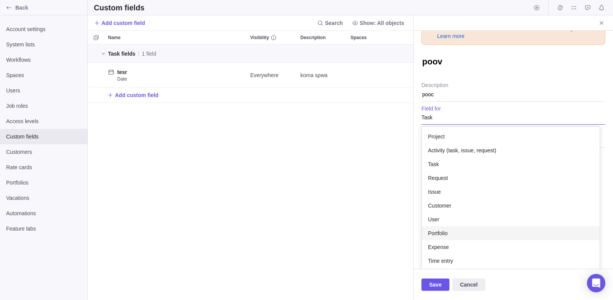
click at [447, 233] on span "Portfolio" at bounding box center [438, 233] width 20 height 8
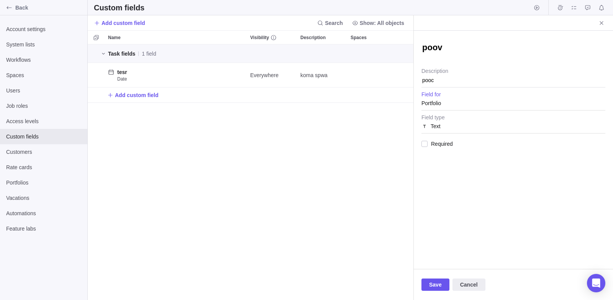
scroll to position [0, 0]
click at [447, 101] on div "Portfolio" at bounding box center [513, 103] width 184 height 14
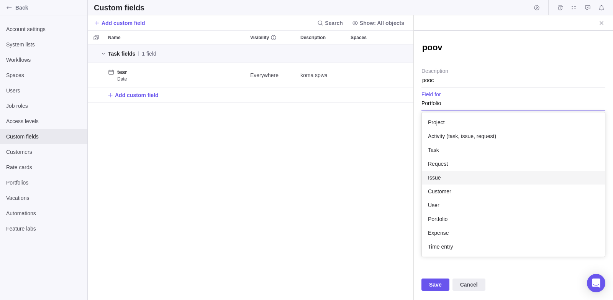
click at [470, 176] on div "Issue" at bounding box center [513, 177] width 183 height 14
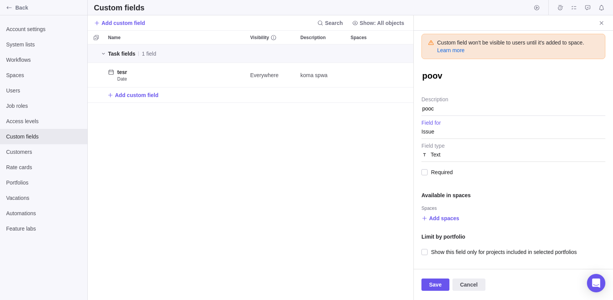
click at [451, 155] on div "Text" at bounding box center [513, 155] width 184 height 14
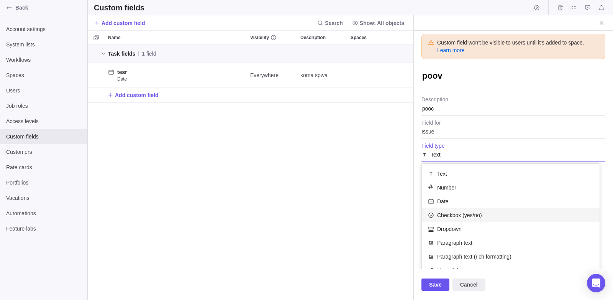
click at [474, 217] on div "Checkbox (yes/no)" at bounding box center [511, 215] width 178 height 14
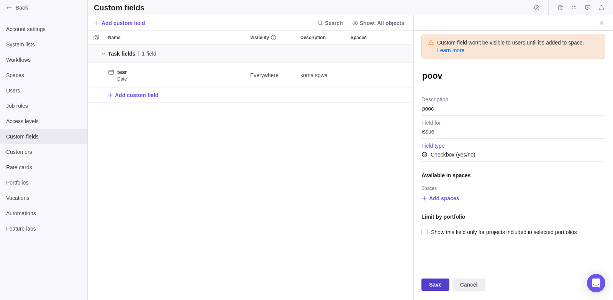
click at [439, 279] on span "Save" at bounding box center [435, 284] width 28 height 12
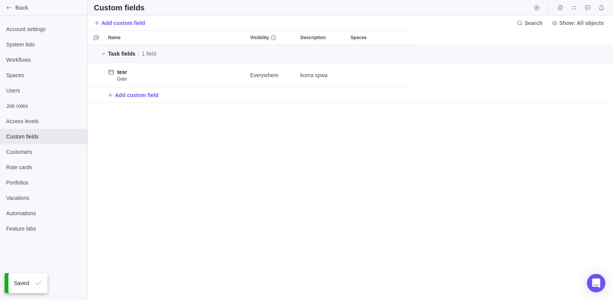
scroll to position [249, 520]
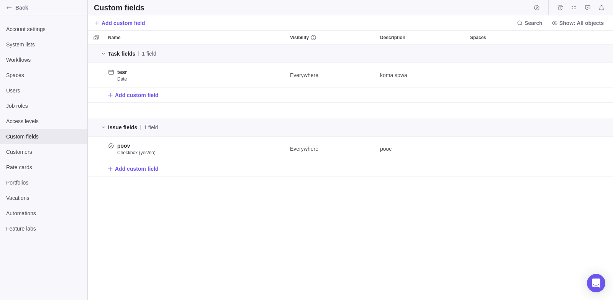
click at [130, 11] on h2 "Custom fields" at bounding box center [119, 7] width 51 height 11
click at [0, 299] on div at bounding box center [0, 300] width 0 height 0
click at [143, 7] on div "Custom fields" at bounding box center [350, 7] width 525 height 15
drag, startPoint x: 112, startPoint y: 12, endPoint x: 95, endPoint y: 8, distance: 17.4
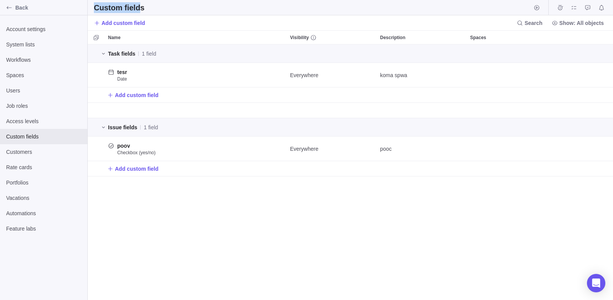
click at [95, 8] on h2 "Custom fields" at bounding box center [119, 7] width 51 height 11
click at [97, 8] on h2 "Custom fields" at bounding box center [119, 7] width 51 height 11
drag, startPoint x: 95, startPoint y: 8, endPoint x: 151, endPoint y: 7, distance: 55.9
click at [144, 7] on h2 "Custom fields" at bounding box center [119, 7] width 51 height 11
copy h2 "Custom fields"
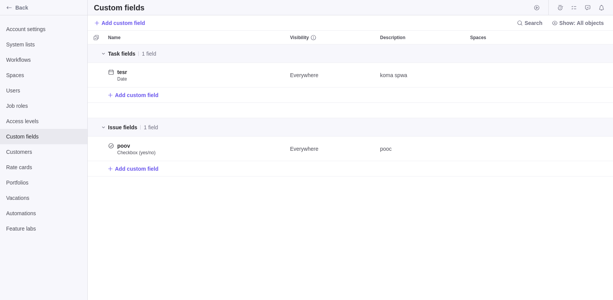
scroll to position [249, 520]
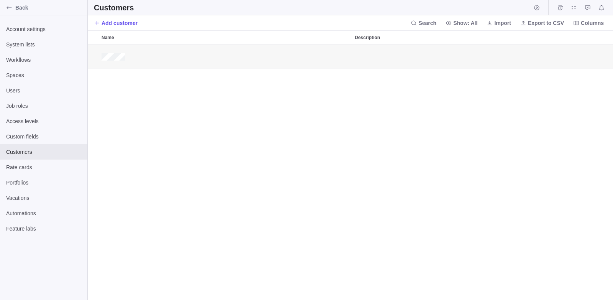
scroll to position [249, 520]
click at [604, 128] on div "grid" at bounding box center [350, 171] width 525 height 255
click at [125, 25] on span "Add customer" at bounding box center [120, 23] width 36 height 8
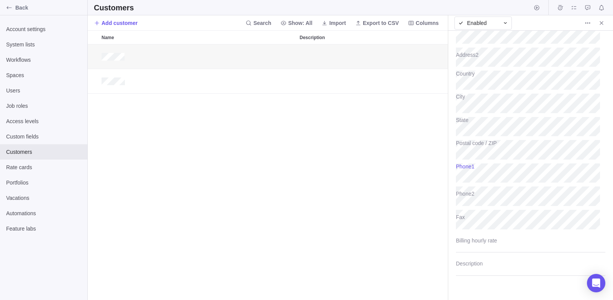
scroll to position [49, 0]
click at [482, 267] on textarea "Description" at bounding box center [530, 259] width 149 height 20
type textarea "x"
type textarea "p"
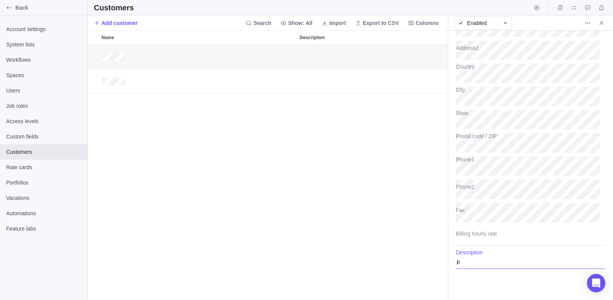
type textarea "x"
type textarea "po"
type textarea "x"
type textarea "poo"
type textarea "x"
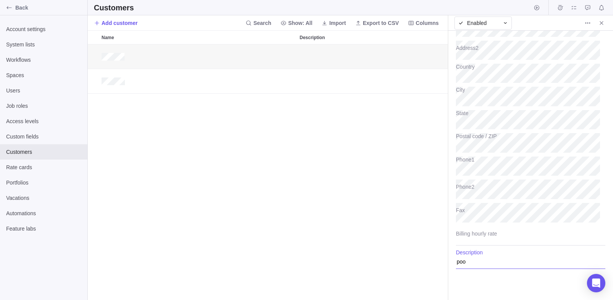
type textarea "pooo"
type textarea "x"
type textarea "poooo"
type textarea "x"
type textarea "pooooc"
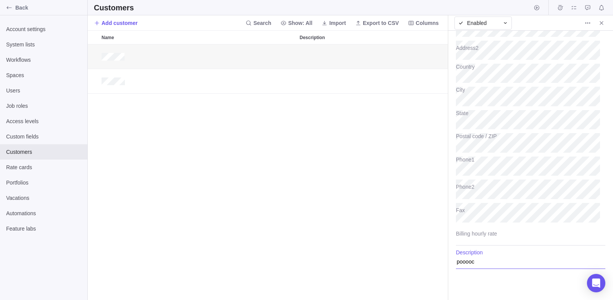
type textarea "x"
type textarea "h"
type textarea "x"
type textarea "ha"
type textarea "x"
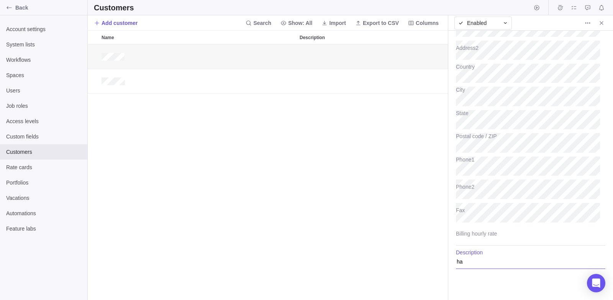
type textarea "hac"
type textarea "x"
type textarea "hack"
type textarea "x"
type textarea "hacke"
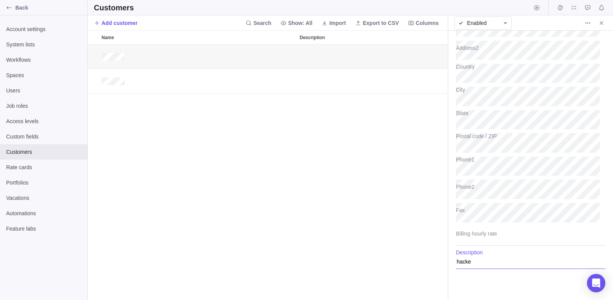
type textarea "x"
type textarea "hacker"
type textarea "x"
type textarea "hacke"
type textarea "x"
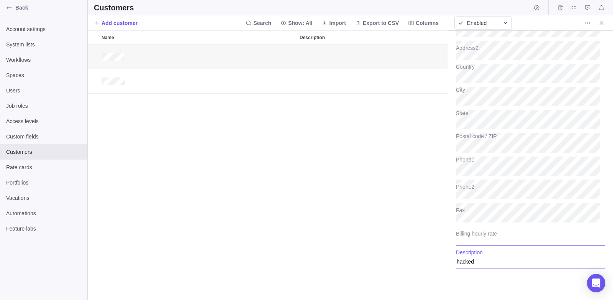
scroll to position [0, 0]
type textarea "hacked"
click at [337, 203] on div "grid" at bounding box center [268, 171] width 360 height 255
type textarea "x"
click at [600, 23] on icon "Close" at bounding box center [601, 23] width 6 height 6
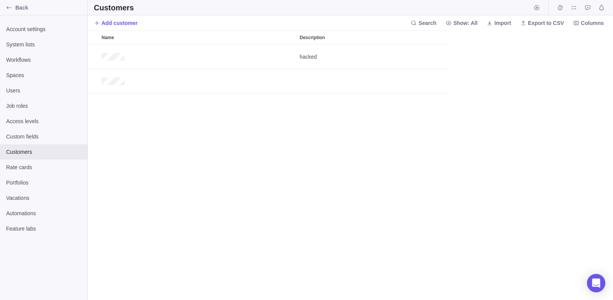
scroll to position [6, 6]
click at [40, 141] on div "Custom fields" at bounding box center [43, 136] width 87 height 15
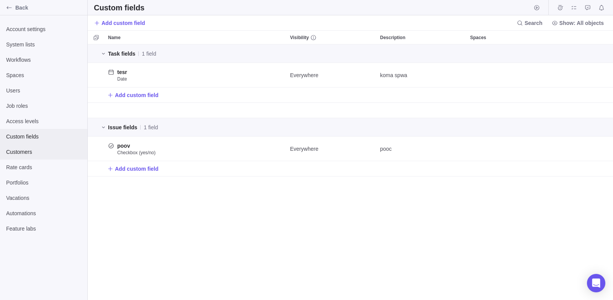
scroll to position [249, 520]
click at [41, 154] on span "Customers" at bounding box center [43, 152] width 75 height 8
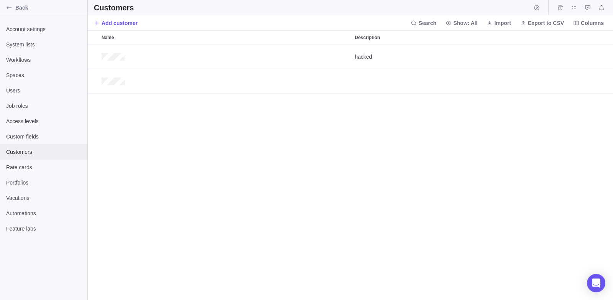
scroll to position [249, 520]
click at [28, 166] on span "Rate cards" at bounding box center [43, 167] width 75 height 8
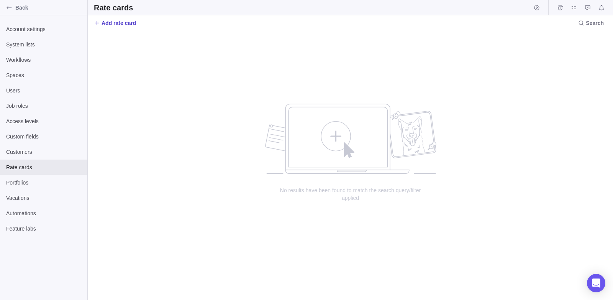
click at [118, 24] on span "Add rate card" at bounding box center [119, 23] width 34 height 8
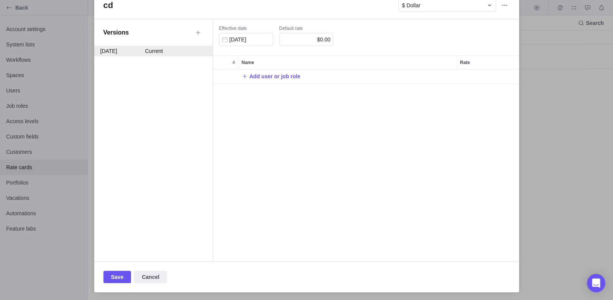
scroll to position [34, 0]
type input "cds"
click at [116, 276] on span "Save" at bounding box center [117, 276] width 13 height 9
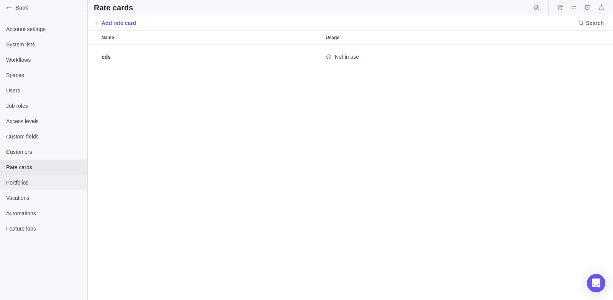
click at [41, 177] on div "Portfolios" at bounding box center [43, 182] width 87 height 15
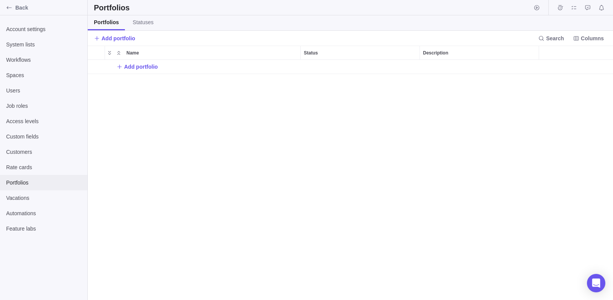
scroll to position [234, 520]
click at [136, 70] on span "Add portfolio" at bounding box center [141, 67] width 34 height 8
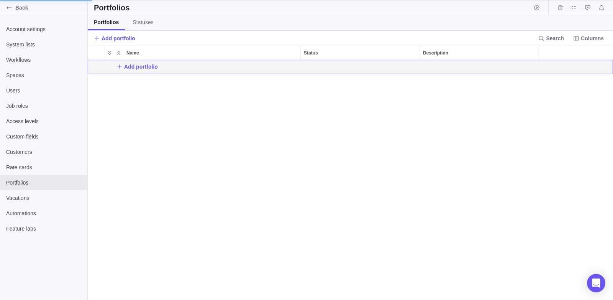
scroll to position [234, 354]
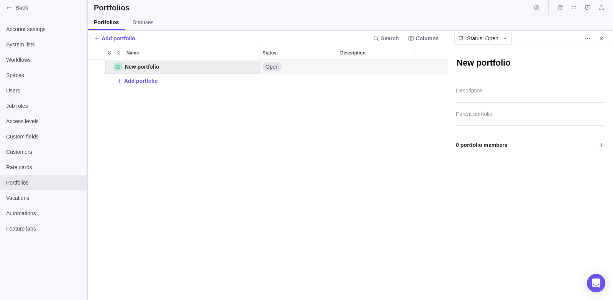
click at [333, 137] on div "New portfolio Details Open Add portfolio" at bounding box center [268, 180] width 360 height 240
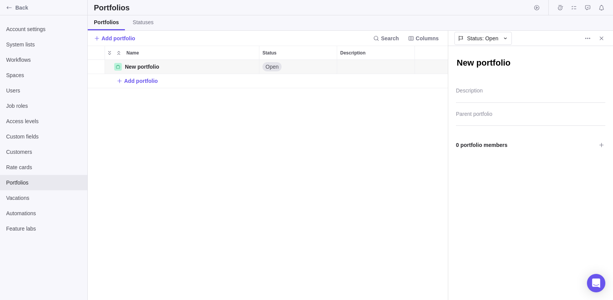
click at [466, 72] on div "New portfolio" at bounding box center [530, 63] width 149 height 34
click at [468, 66] on textarea "New portfolio" at bounding box center [530, 63] width 149 height 13
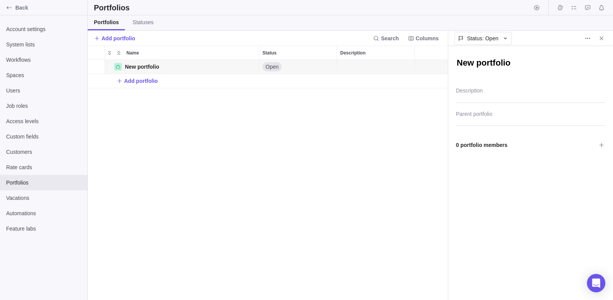
type textarea "x"
type textarea "v"
type textarea "x"
type textarea "vv"
type textarea "x"
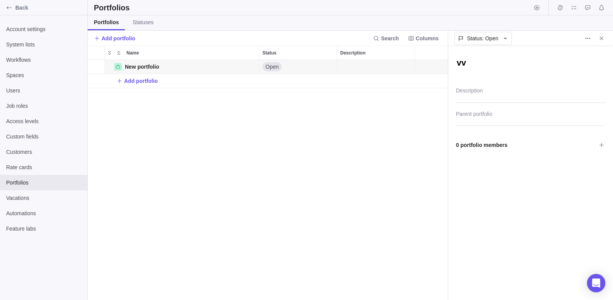
type textarea "vvv"
type textarea "x"
type textarea "vvvv"
type textarea "x"
type textarea "vvvvv"
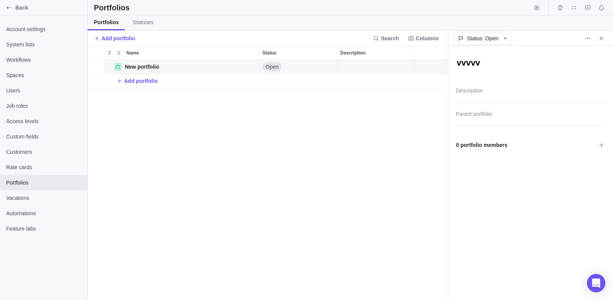
type textarea "x"
type textarea "vvvvvv"
click at [416, 102] on div "New portfolio Details Open Add portfolio" at bounding box center [268, 180] width 360 height 240
type textarea "x"
click at [56, 168] on span "Rate cards" at bounding box center [43, 167] width 75 height 8
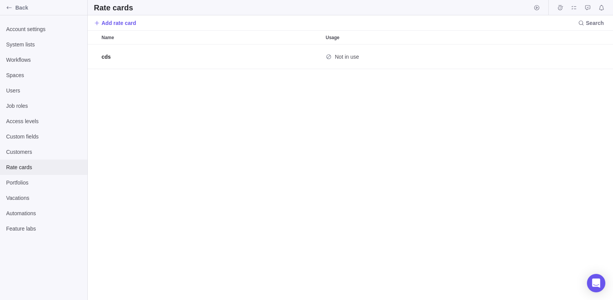
scroll to position [249, 520]
click at [52, 186] on div "Portfolios" at bounding box center [43, 182] width 87 height 15
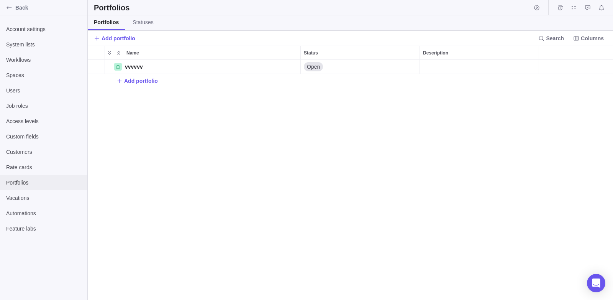
scroll to position [234, 520]
click at [11, 196] on span "Vacations" at bounding box center [43, 198] width 75 height 8
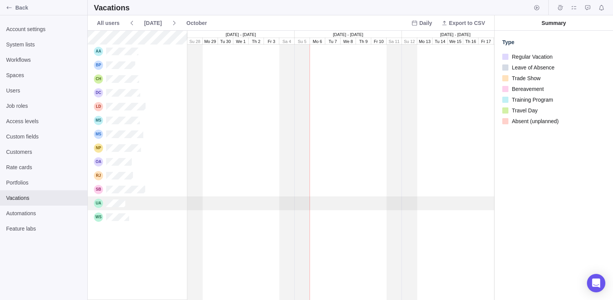
scroll to position [263, 401]
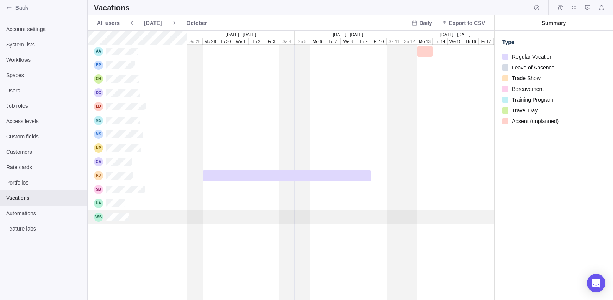
click at [2, 265] on div "Account settings System lists Workflows Spaces Users Job roles Access levels Cu…" at bounding box center [43, 157] width 87 height 284
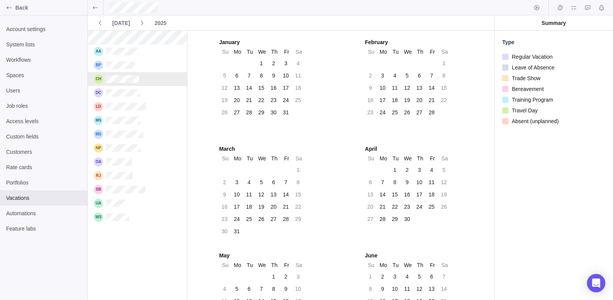
scroll to position [263, 94]
click at [612, 196] on div "Summary Type Regular Vacation Leave of Absence Trade Show Bereavement Training …" at bounding box center [553, 157] width 119 height 284
click at [152, 147] on div "grid" at bounding box center [138, 148] width 100 height 14
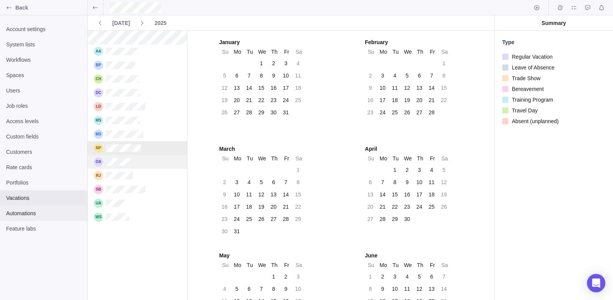
click at [64, 207] on div "Automations" at bounding box center [43, 212] width 87 height 15
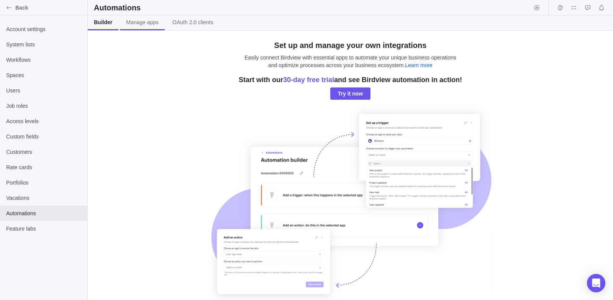
click at [138, 24] on span "Manage apps" at bounding box center [142, 22] width 33 height 8
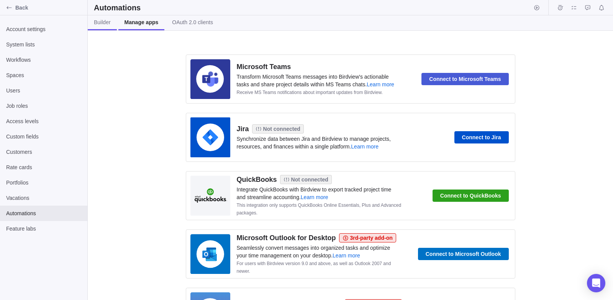
click at [116, 26] on link "Builder" at bounding box center [102, 22] width 29 height 15
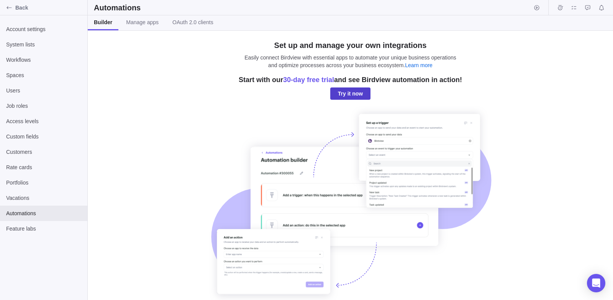
click at [350, 98] on span "Try it now" at bounding box center [350, 93] width 40 height 12
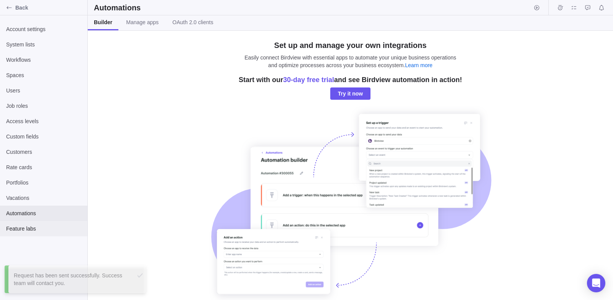
click at [67, 225] on span "Feature labs" at bounding box center [43, 229] width 75 height 8
